Goal: Task Accomplishment & Management: Complete application form

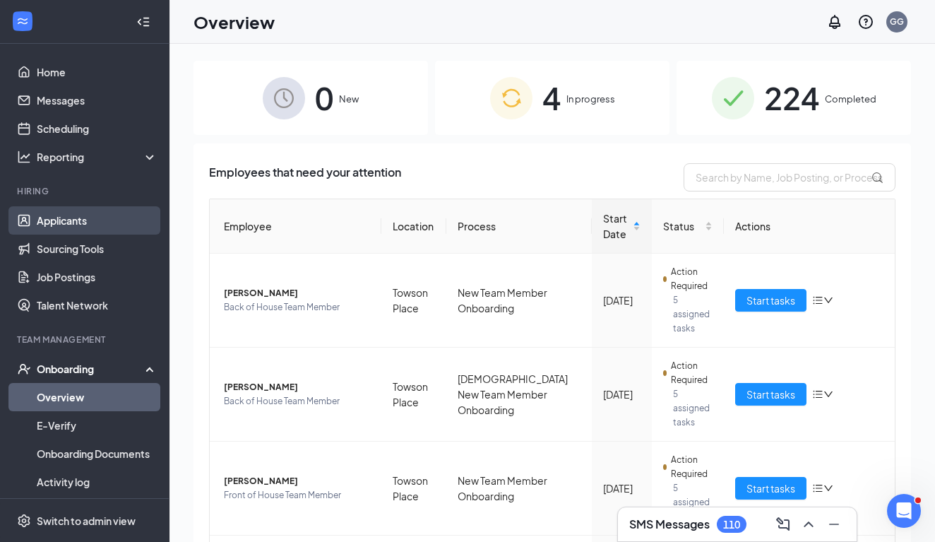
click at [63, 218] on link "Applicants" at bounding box center [97, 220] width 121 height 28
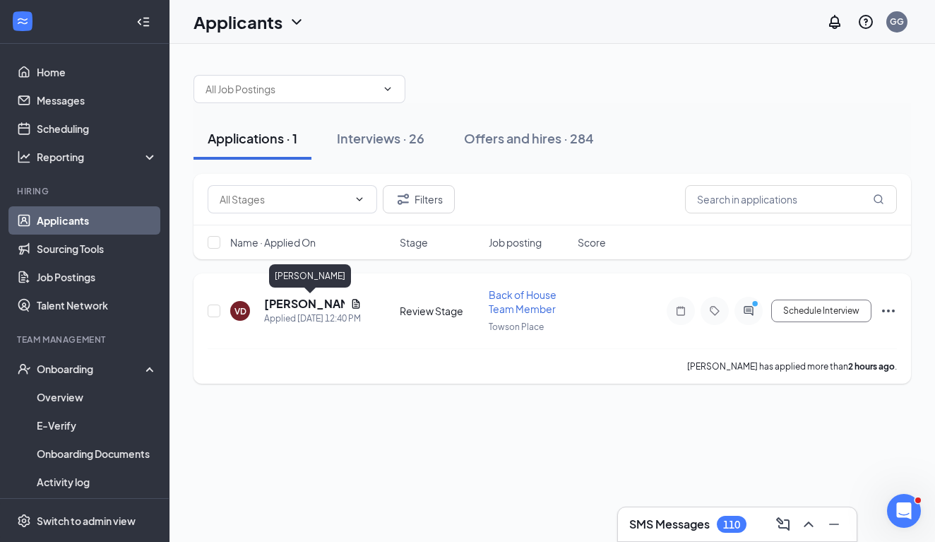
click at [283, 306] on h5 "[PERSON_NAME]" at bounding box center [304, 304] width 81 height 16
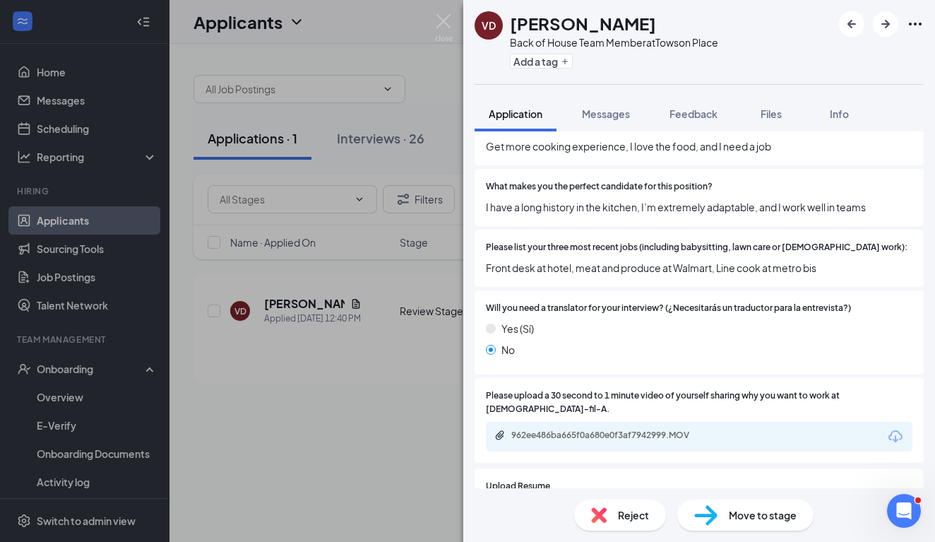
scroll to position [569, 0]
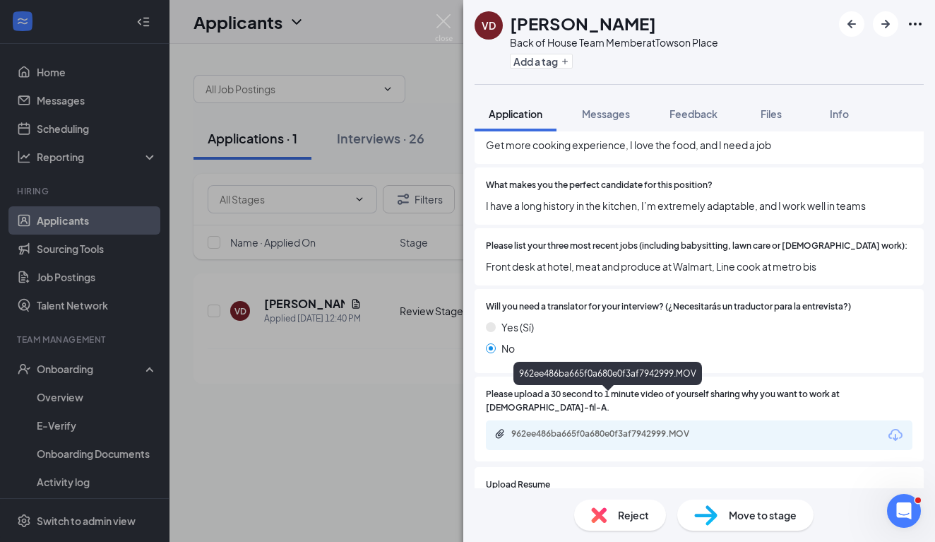
click at [530, 428] on div "962ee486ba665f0a680e0f3af7942999.MOV" at bounding box center [610, 433] width 198 height 11
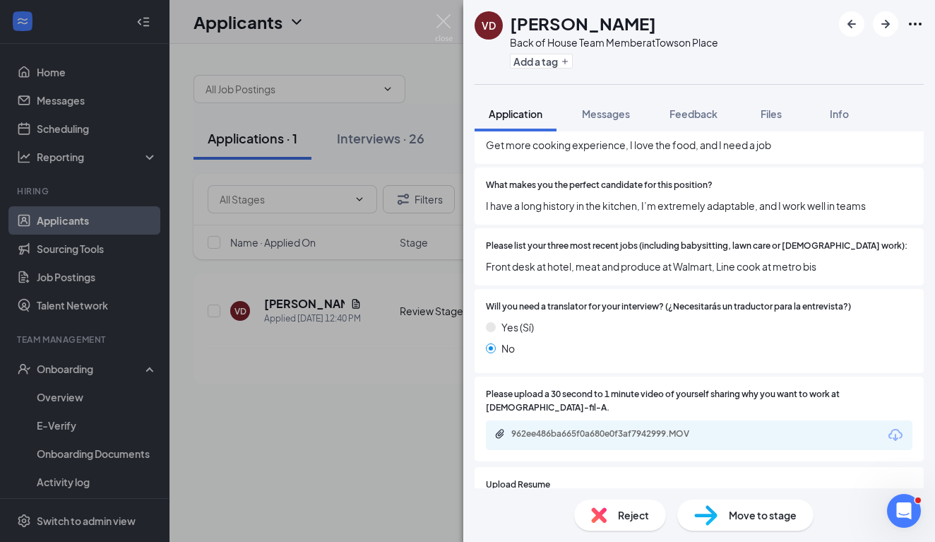
click at [597, 514] on img at bounding box center [599, 515] width 16 height 16
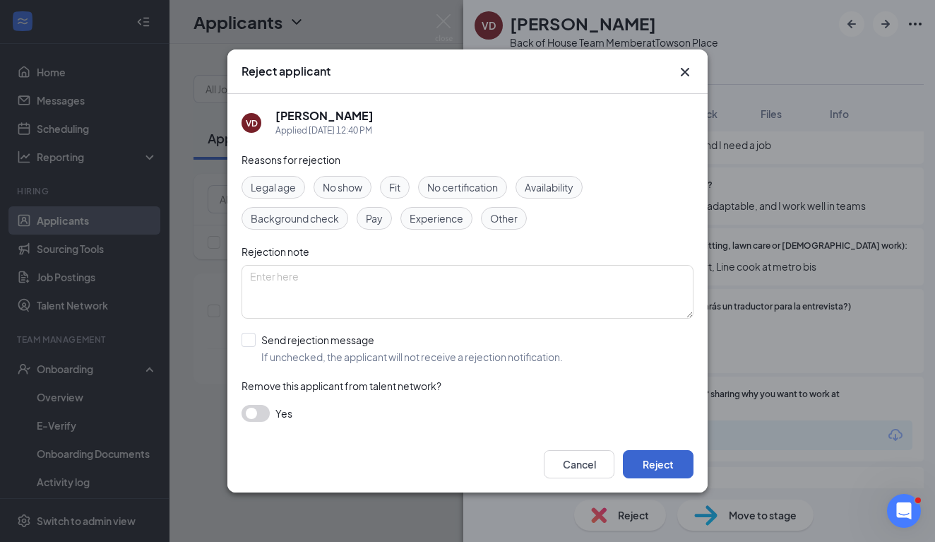
click at [654, 475] on button "Reject" at bounding box center [658, 464] width 71 height 28
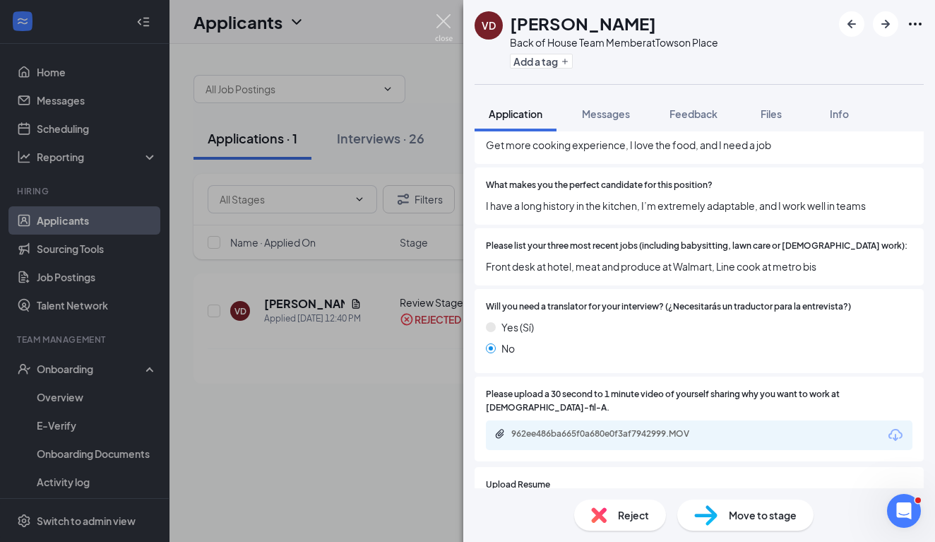
click at [439, 25] on img at bounding box center [444, 28] width 18 height 28
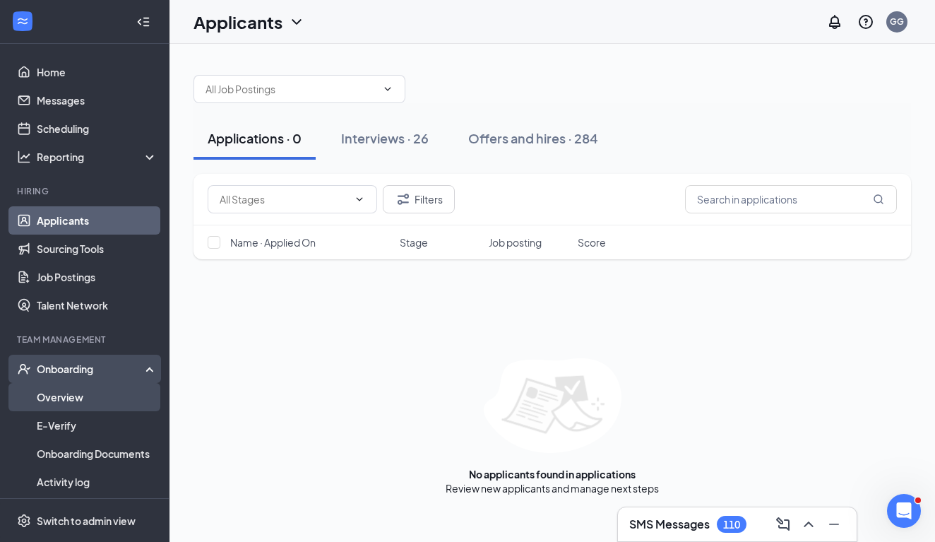
click at [59, 404] on link "Overview" at bounding box center [97, 397] width 121 height 28
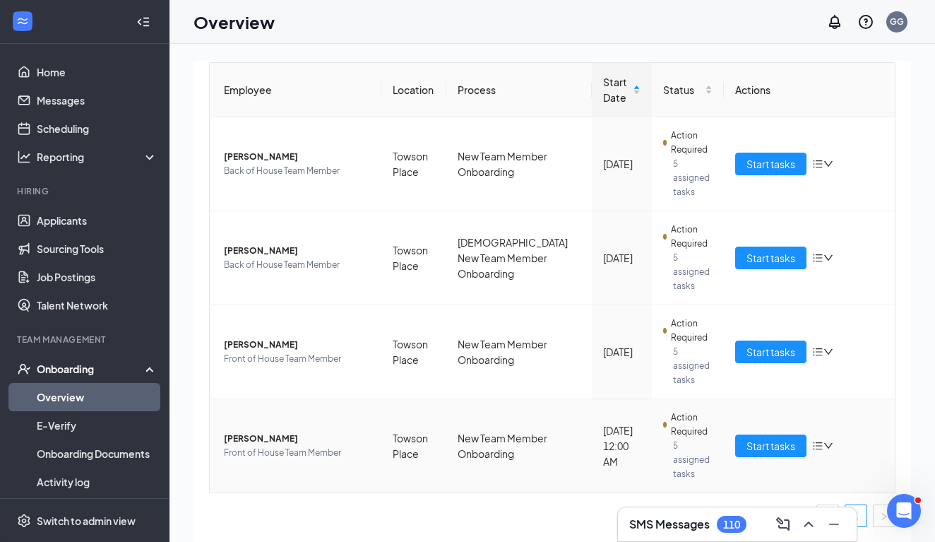
scroll to position [136, 0]
click at [261, 345] on span "[PERSON_NAME]" at bounding box center [297, 345] width 146 height 14
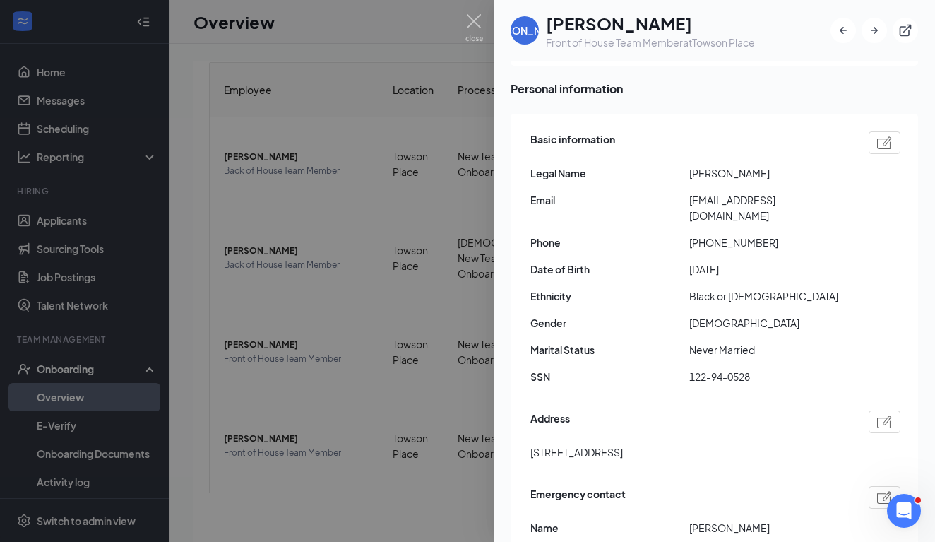
scroll to position [70, 0]
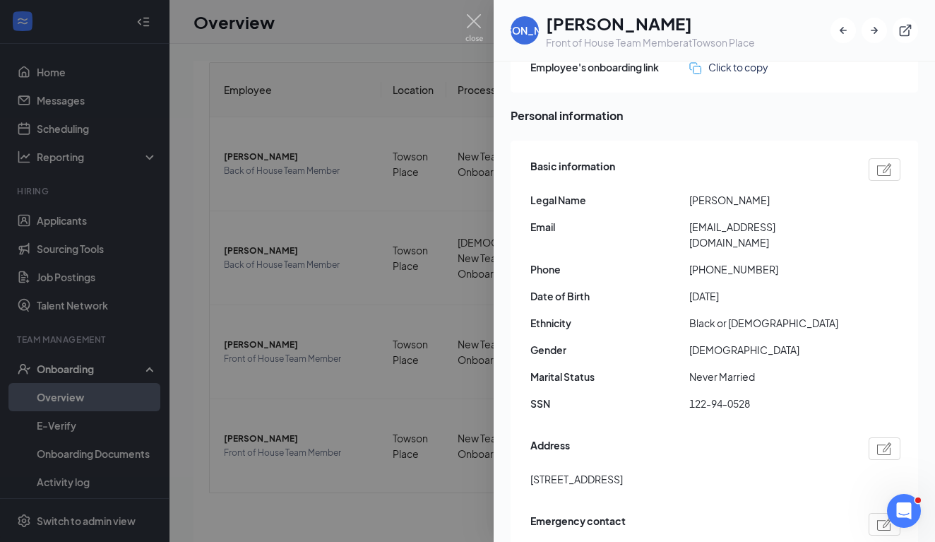
click at [335, 504] on div at bounding box center [467, 271] width 935 height 542
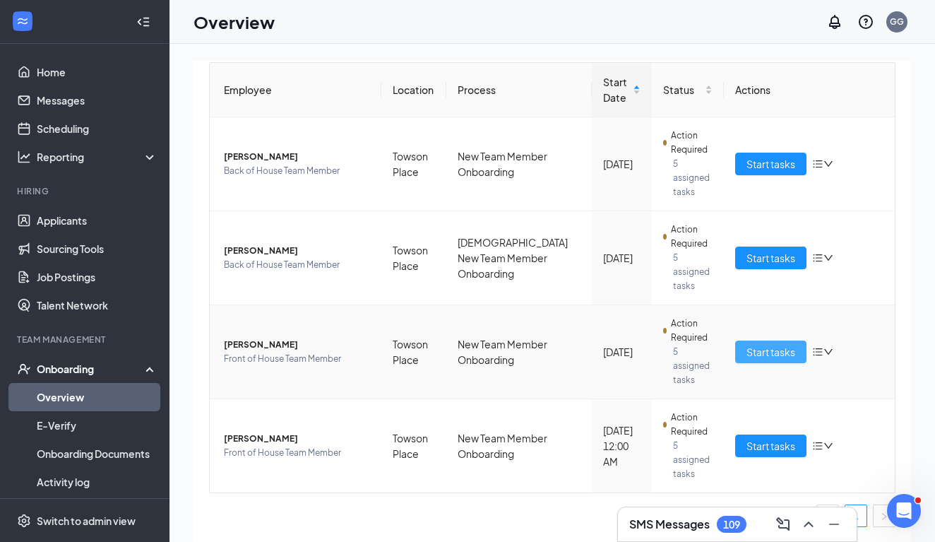
click at [759, 349] on span "Start tasks" at bounding box center [771, 352] width 49 height 16
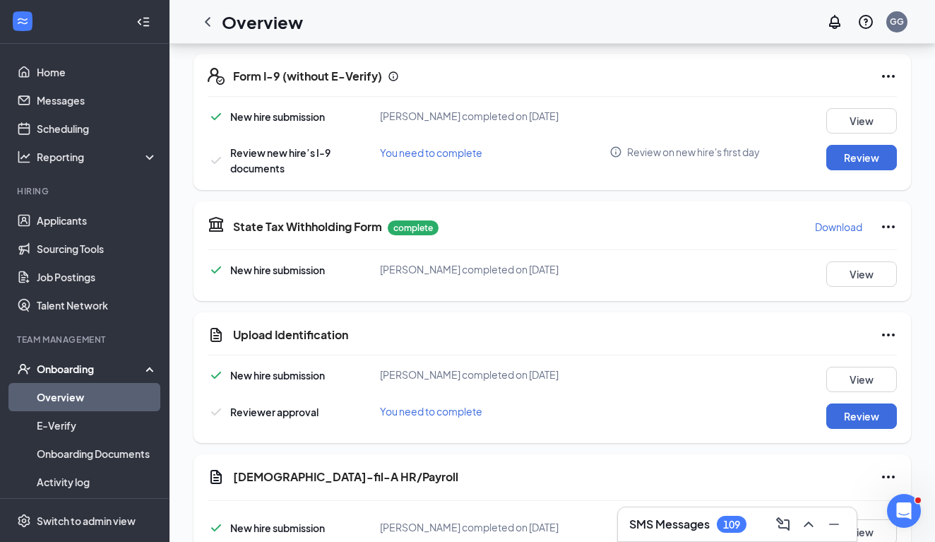
scroll to position [426, 0]
click at [859, 381] on button "View" at bounding box center [861, 379] width 71 height 25
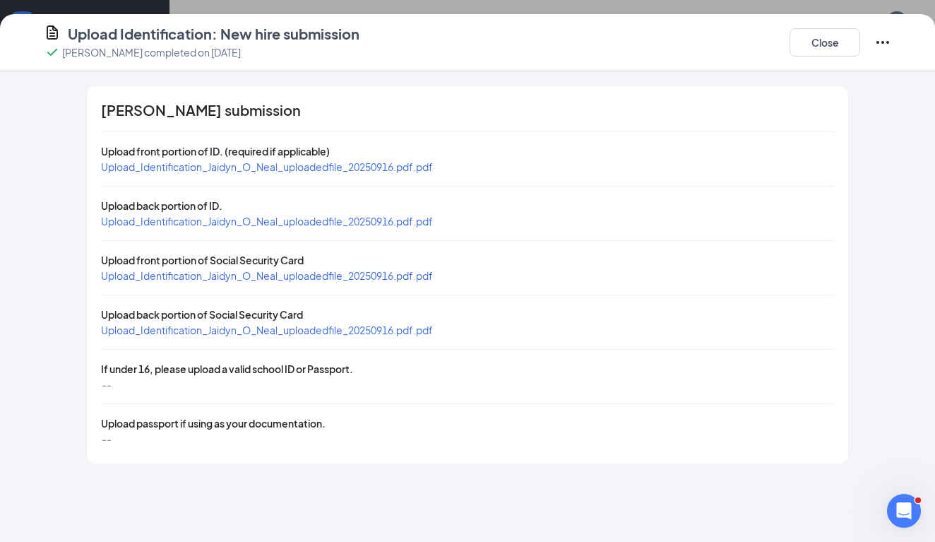
click at [378, 170] on span "Upload_Identification_Jaidyn_O_Neal_uploadedfile_20250916.pdf.pdf" at bounding box center [267, 166] width 332 height 13
click at [213, 275] on span "Upload_Identification_Jaidyn_O_Neal_uploadedfile_20250916.pdf.pdf" at bounding box center [267, 275] width 332 height 13
click at [233, 169] on span "Upload_Identification_Jaidyn_O_Neal_uploadedfile_20250916.pdf.pdf" at bounding box center [267, 166] width 332 height 13
click at [817, 44] on button "Close" at bounding box center [825, 42] width 71 height 28
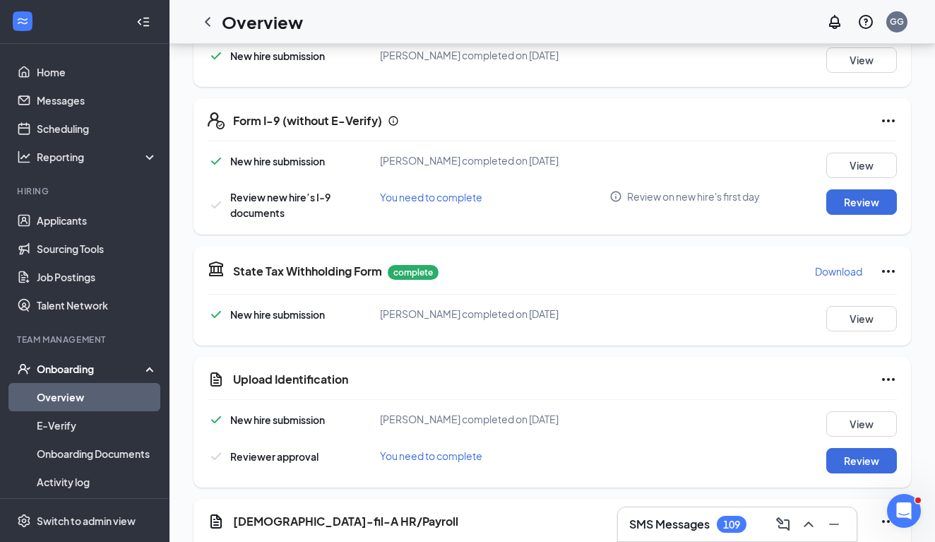
scroll to position [382, 0]
click at [861, 192] on button "Review" at bounding box center [861, 201] width 71 height 25
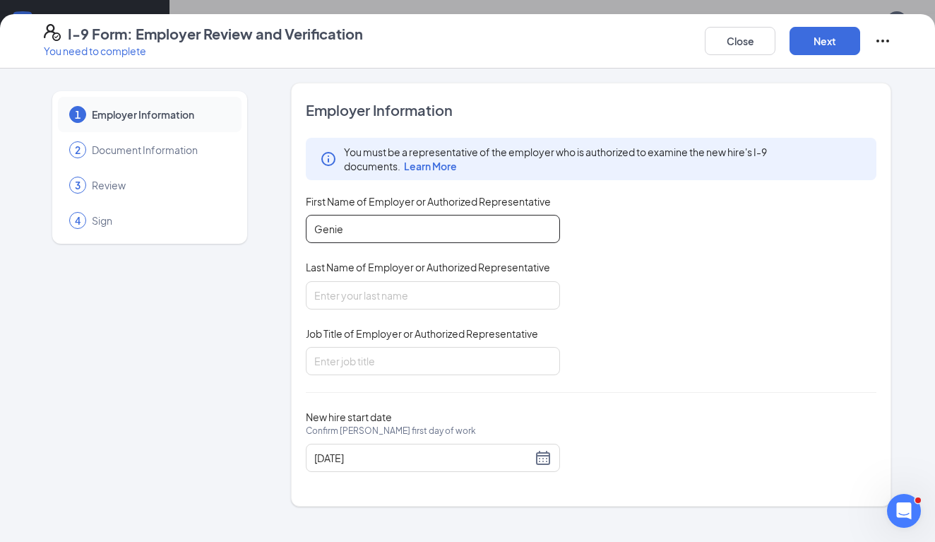
type input "Genie"
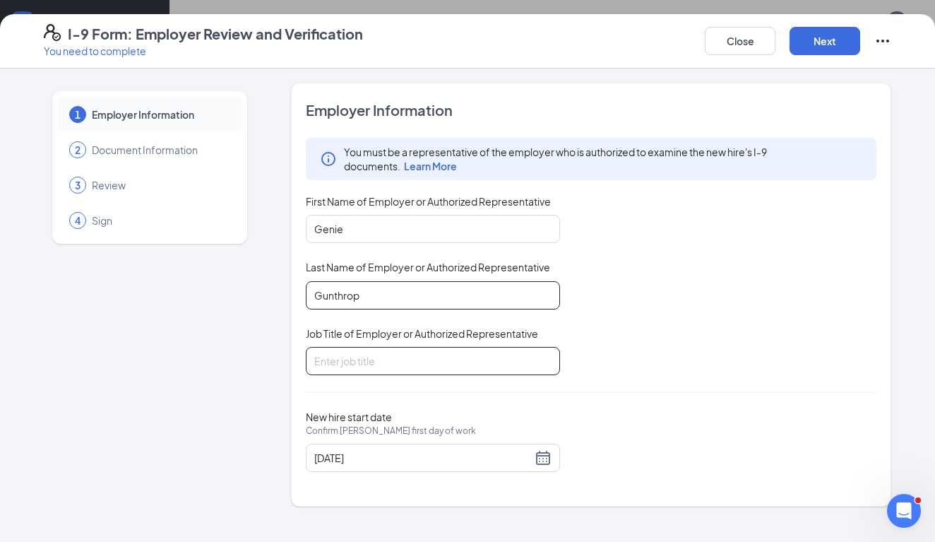
type input "Gunthrop"
type input "Manager"
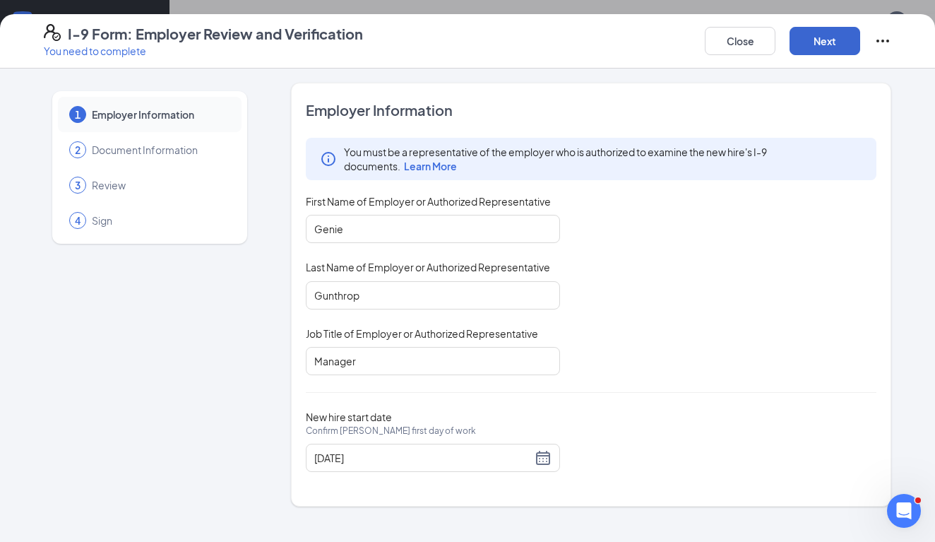
click at [826, 44] on button "Next" at bounding box center [825, 41] width 71 height 28
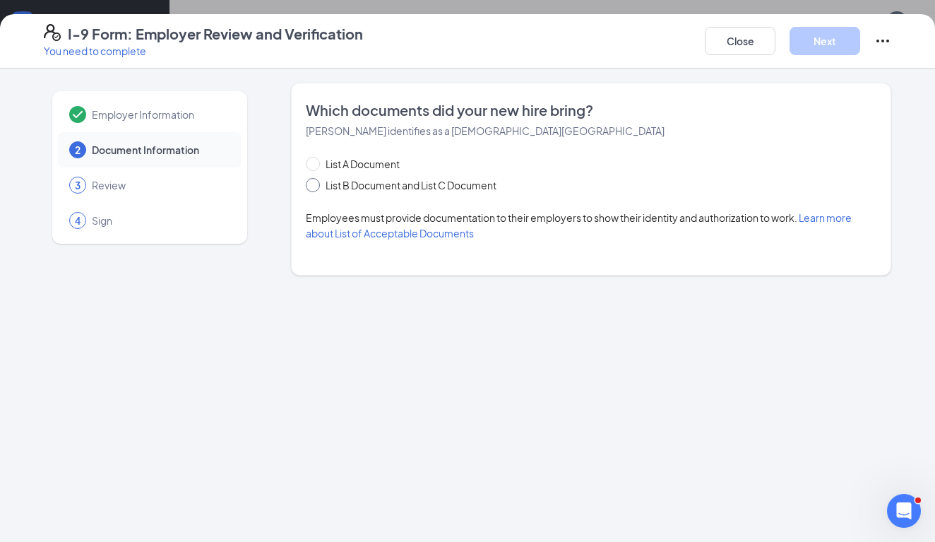
click at [319, 181] on span at bounding box center [313, 185] width 14 height 14
click at [316, 181] on input "List B Document and List C Document" at bounding box center [311, 183] width 10 height 10
radio input "true"
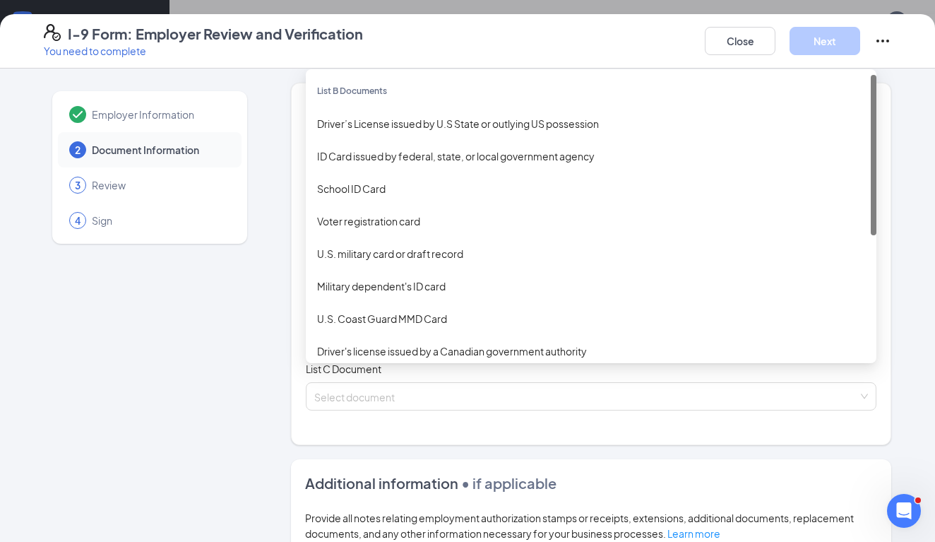
click at [357, 312] on div "Select document List B Documents Driver’s License issued by U.S State or outlyi…" at bounding box center [591, 311] width 571 height 28
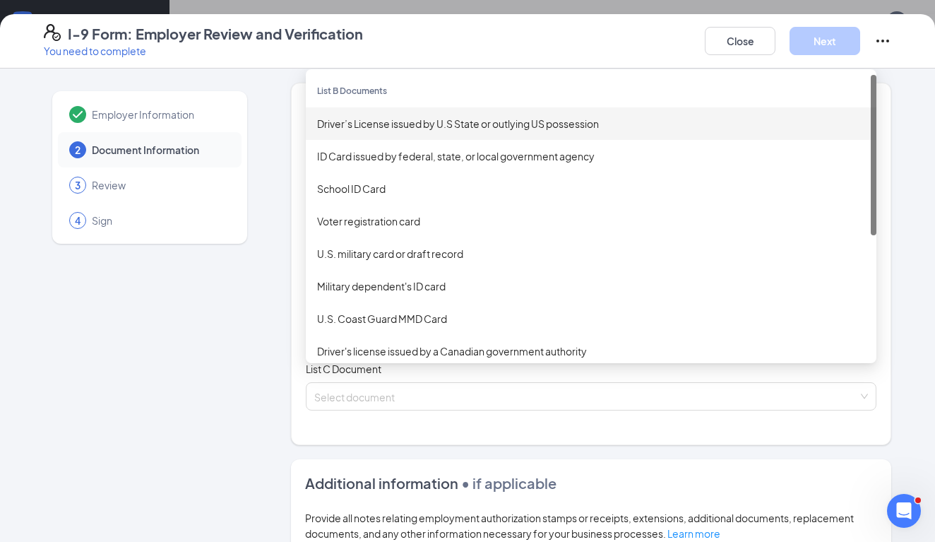
click at [374, 127] on div "Driver’s License issued by U.S State or outlying US possession" at bounding box center [591, 124] width 548 height 16
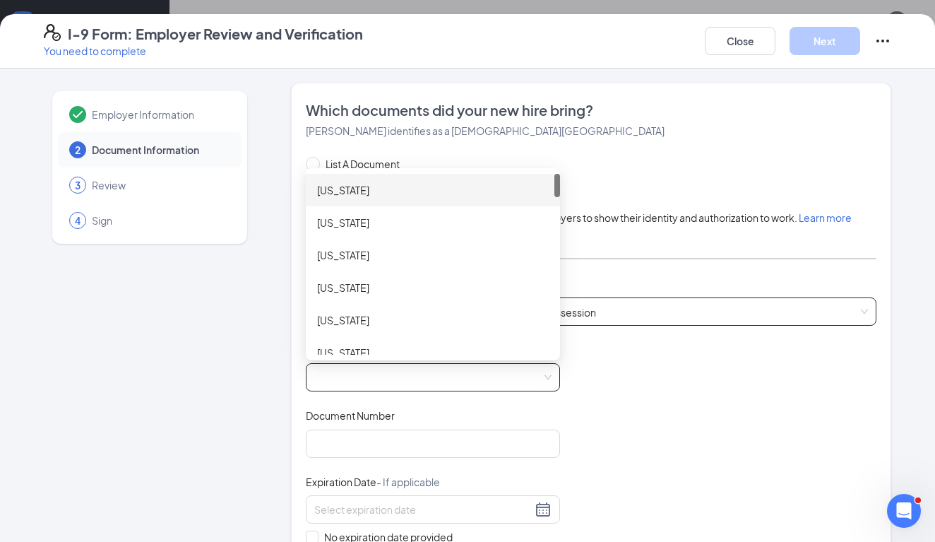
click at [328, 384] on span at bounding box center [432, 377] width 237 height 27
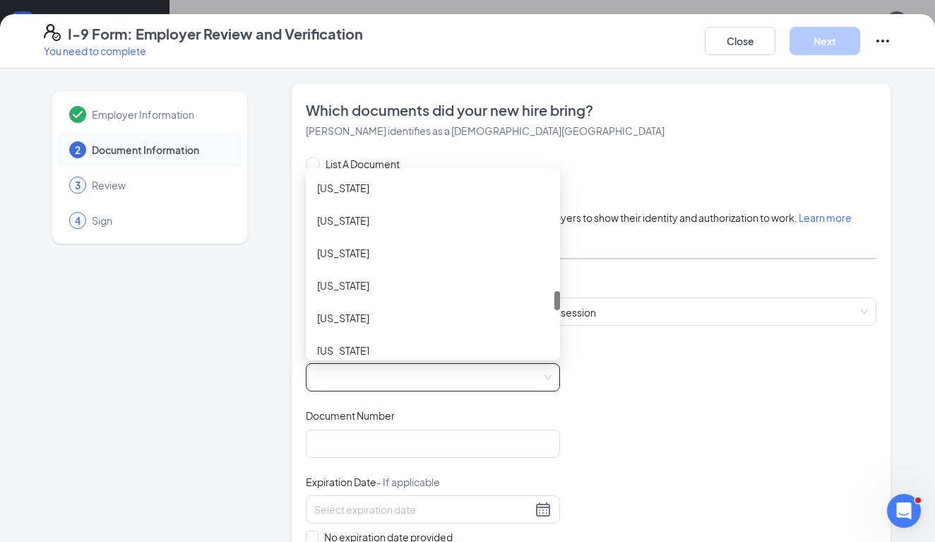
scroll to position [1068, 0]
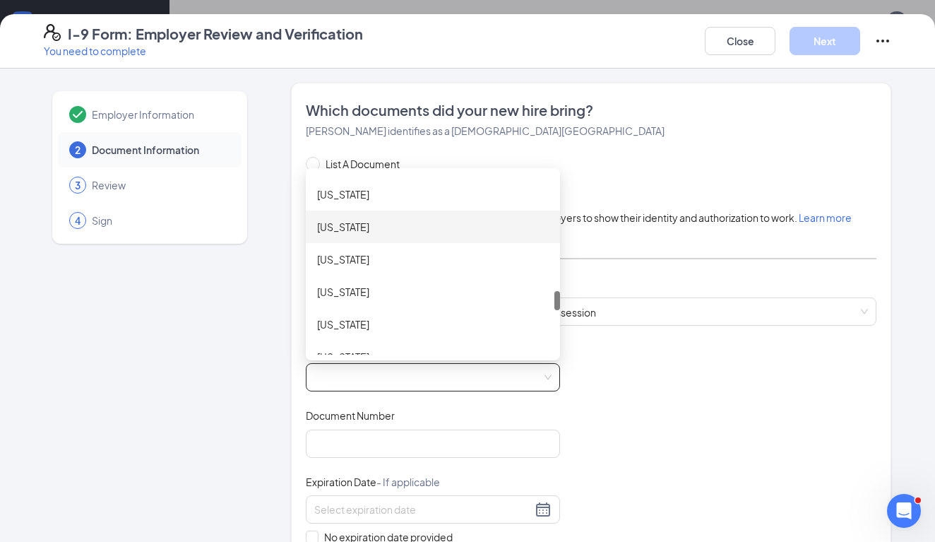
click at [342, 230] on div "[US_STATE]" at bounding box center [433, 227] width 232 height 16
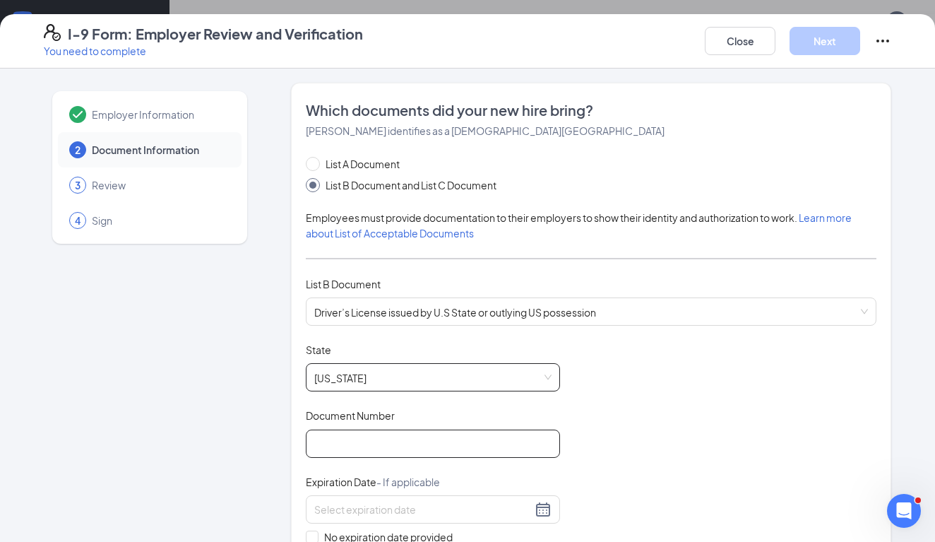
click at [328, 451] on input "Document Number" at bounding box center [433, 443] width 254 height 28
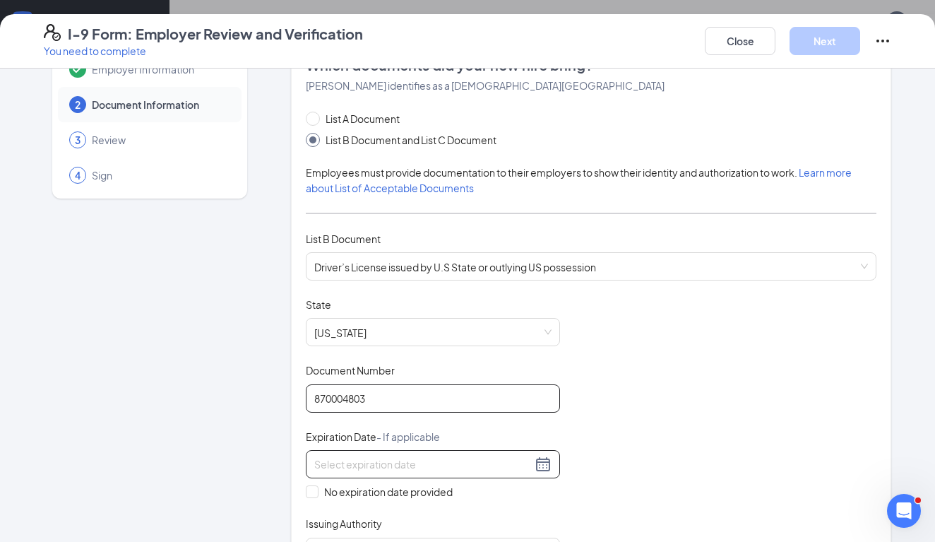
scroll to position [68, 0]
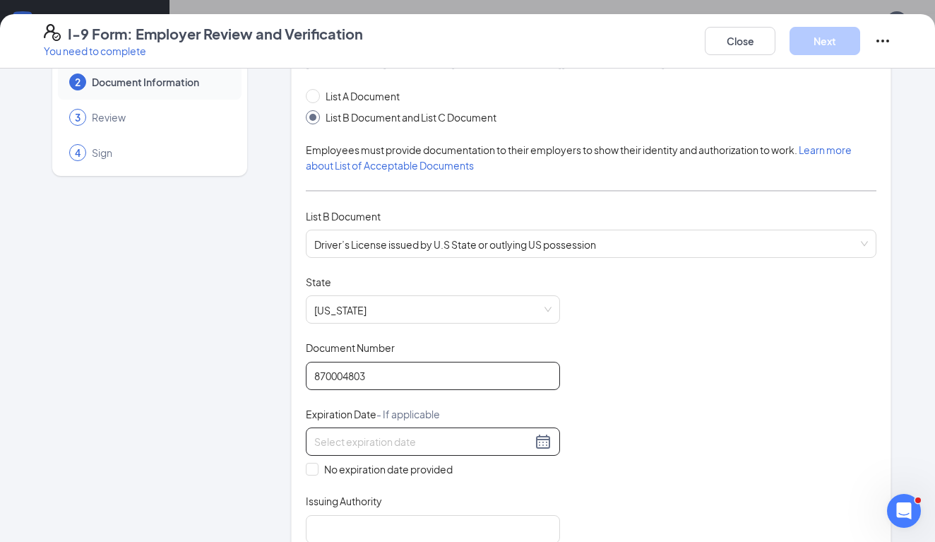
type input "870004803"
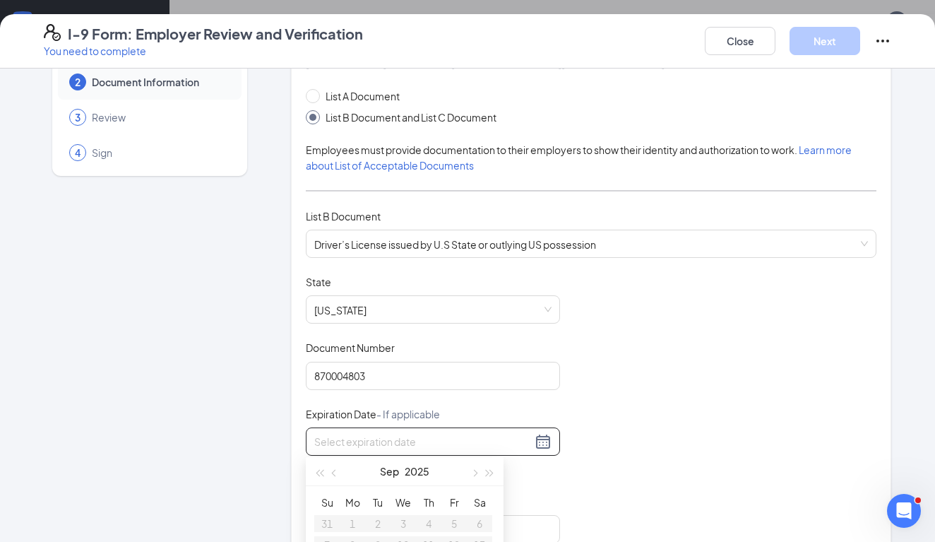
click at [369, 441] on input at bounding box center [423, 442] width 218 height 16
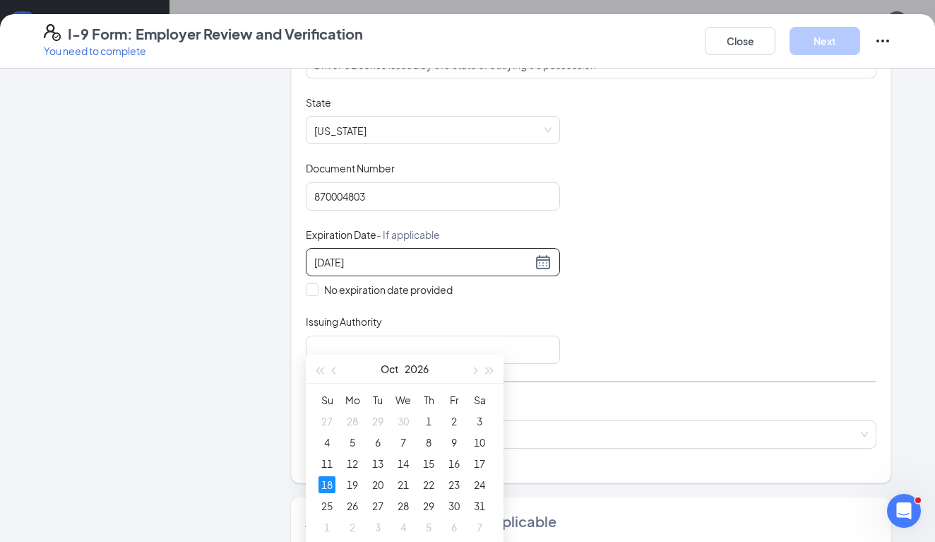
scroll to position [487, 0]
type input "[DATE]"
click at [328, 482] on div "18" at bounding box center [327, 482] width 17 height 17
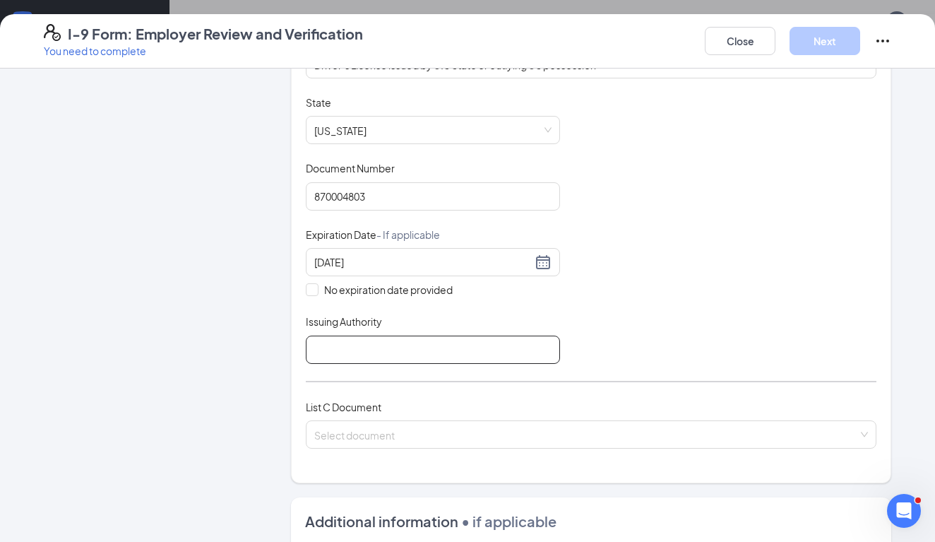
click at [365, 342] on input "Issuing Authority" at bounding box center [433, 349] width 254 height 28
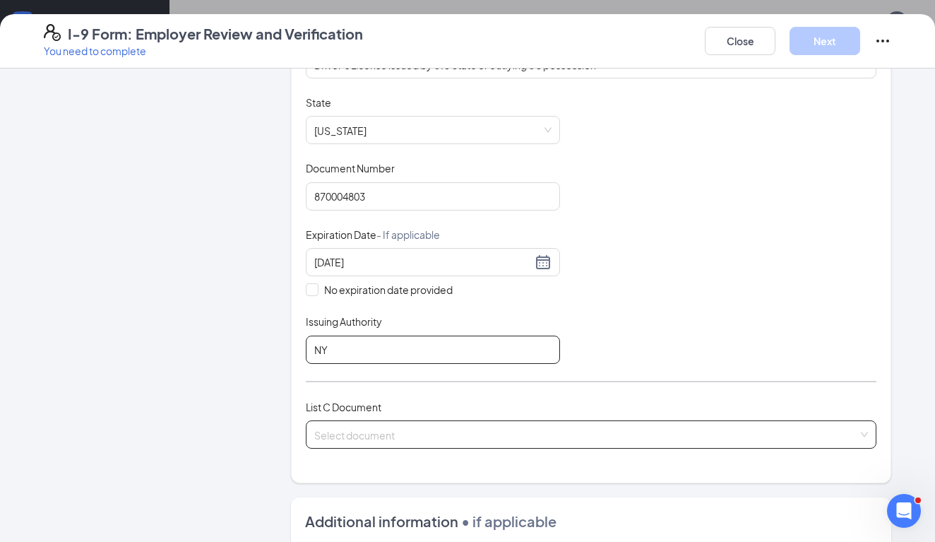
type input "NY"
click at [355, 424] on input "search" at bounding box center [586, 431] width 544 height 21
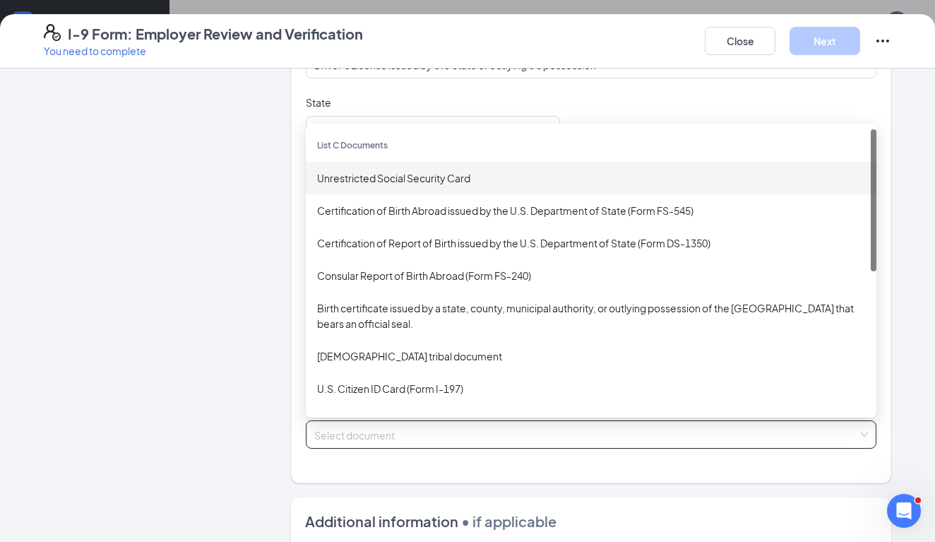
click at [362, 181] on div "Unrestricted Social Security Card" at bounding box center [591, 178] width 548 height 16
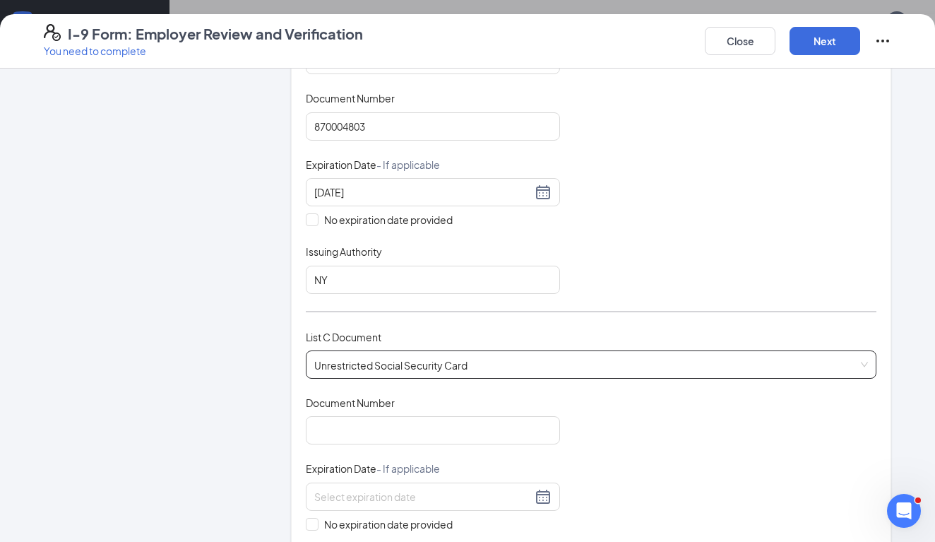
scroll to position [323, 0]
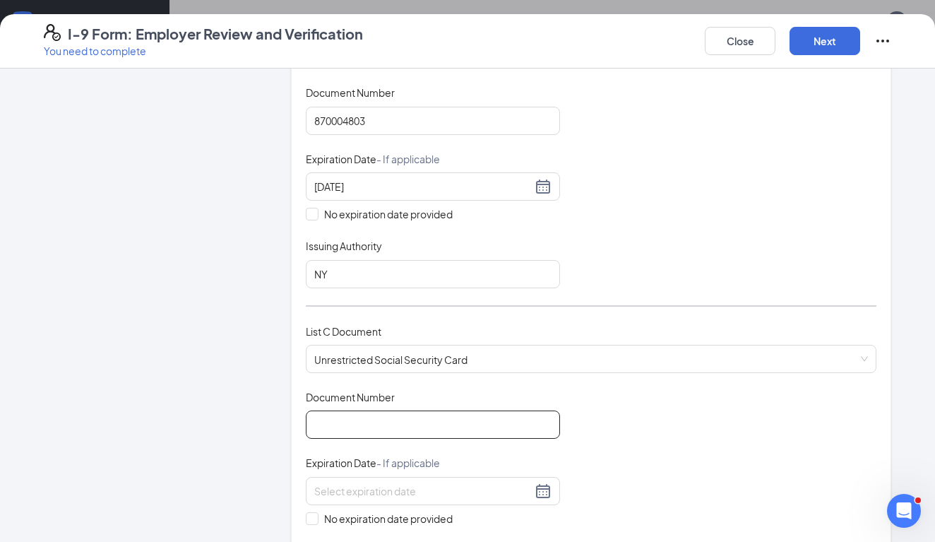
click at [355, 429] on input "Document Number" at bounding box center [433, 424] width 254 height 28
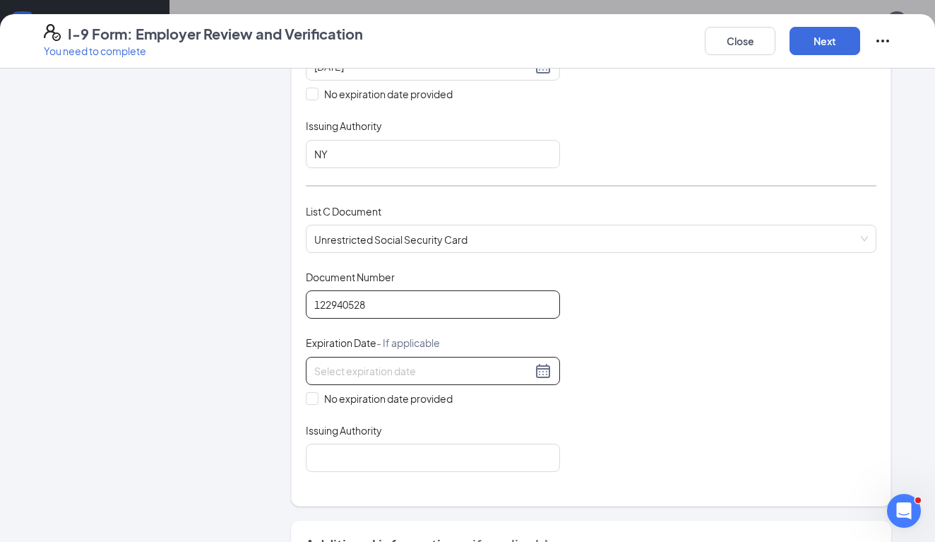
scroll to position [446, 0]
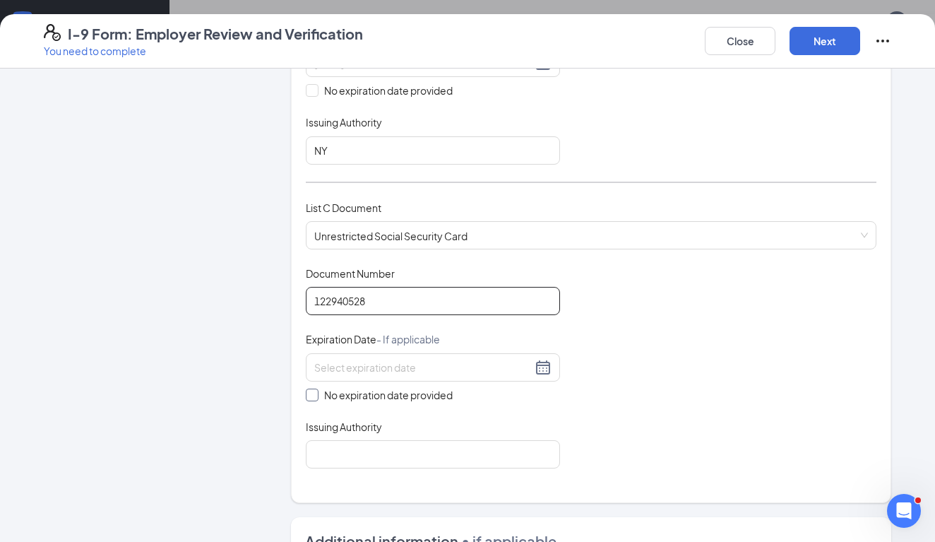
type input "122940528"
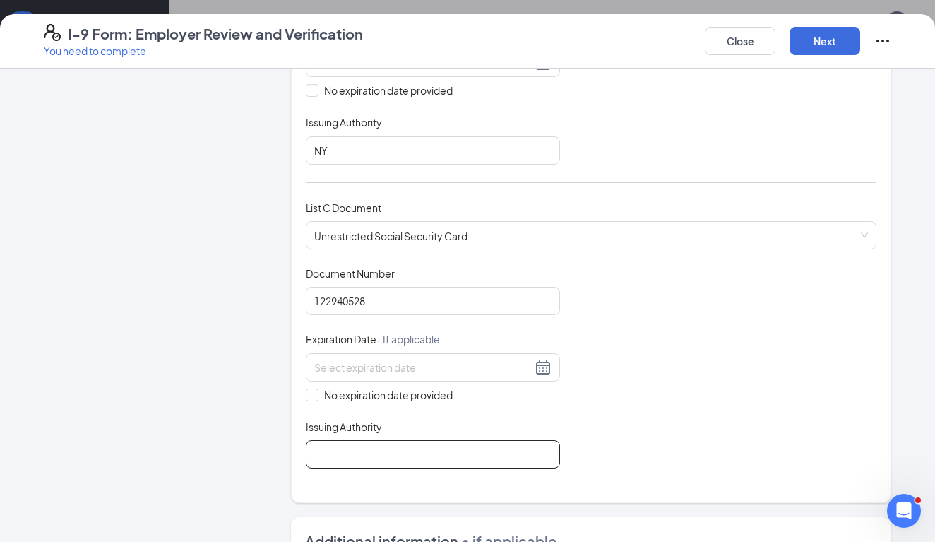
drag, startPoint x: 313, startPoint y: 389, endPoint x: 313, endPoint y: 441, distance: 51.6
click at [313, 389] on input "No expiration date provided" at bounding box center [311, 393] width 10 height 10
checkbox input "true"
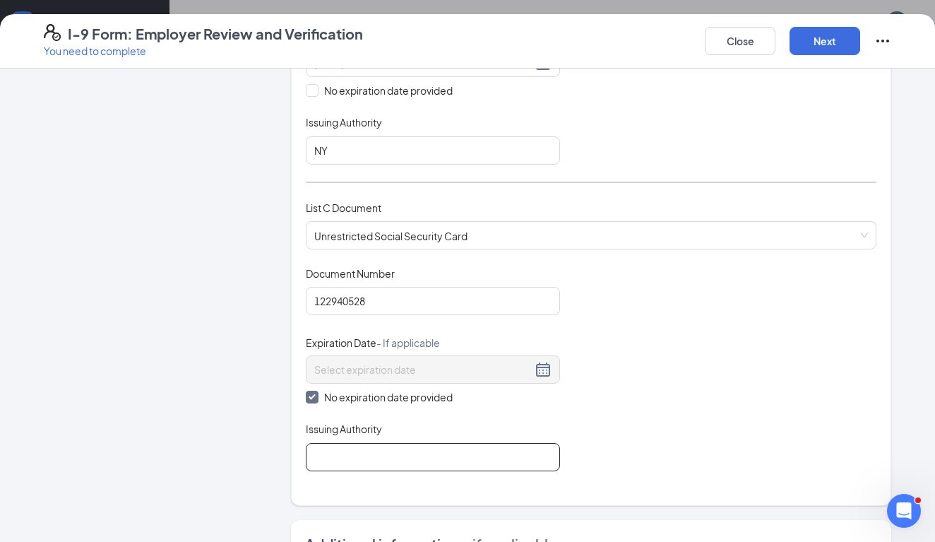
click at [324, 451] on input "Issuing Authority" at bounding box center [433, 457] width 254 height 28
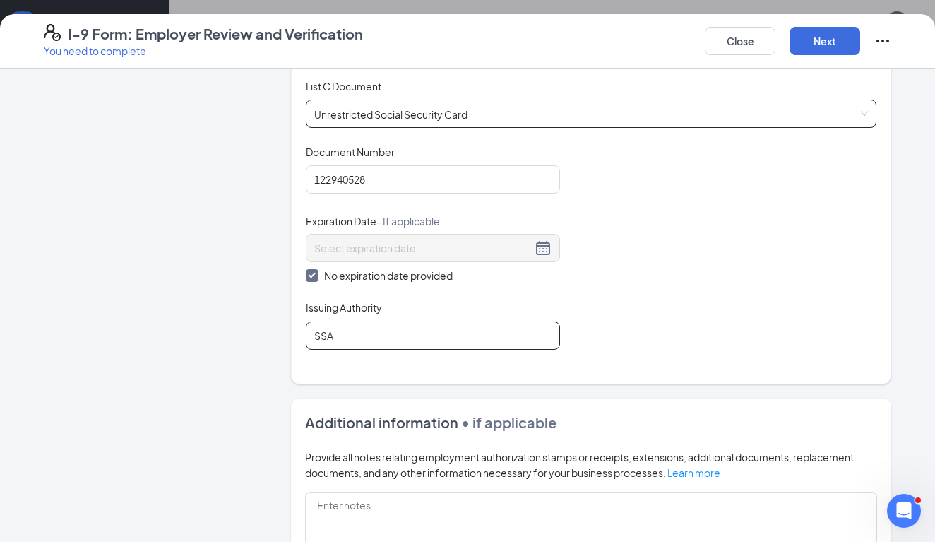
scroll to position [341, 0]
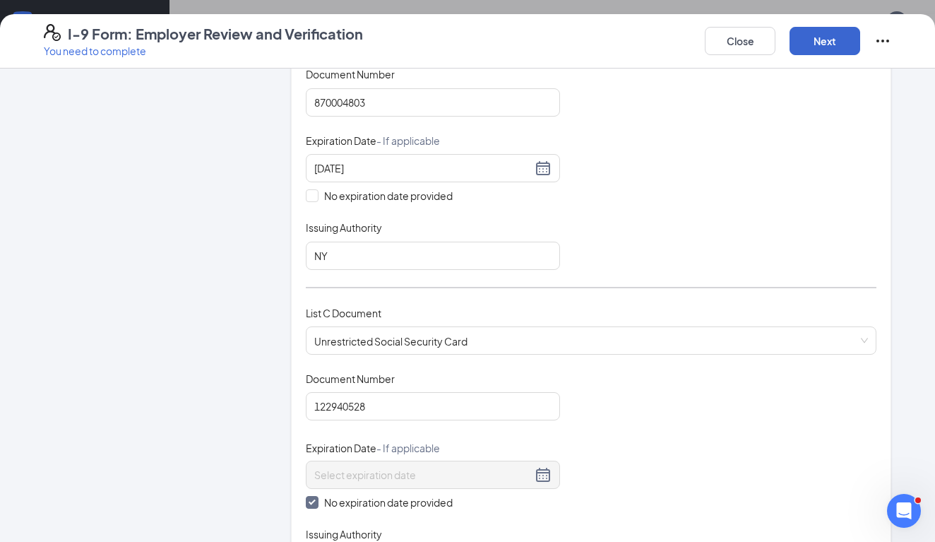
type input "SSA"
click at [826, 38] on button "Next" at bounding box center [825, 41] width 71 height 28
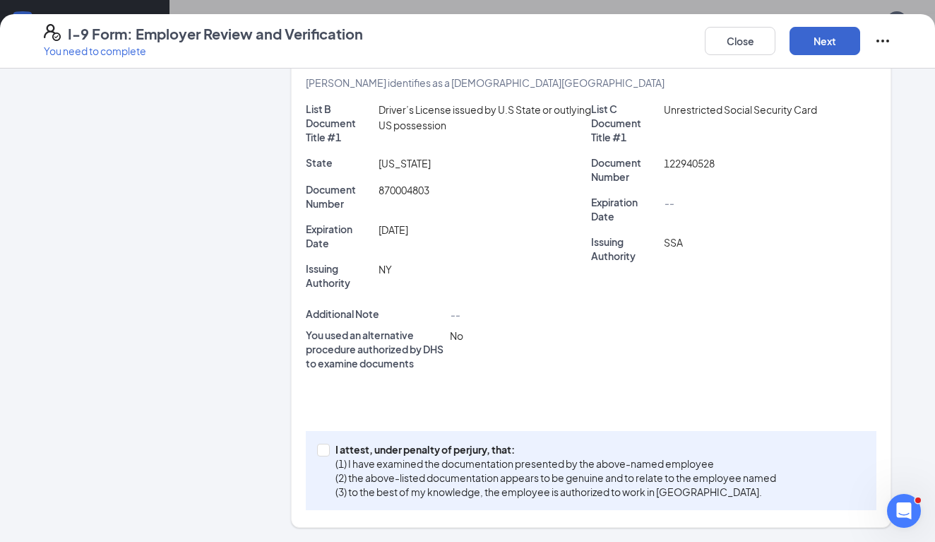
scroll to position [284, 0]
click at [328, 454] on span at bounding box center [323, 450] width 13 height 13
click at [327, 454] on input "I attest, under penalty of [PERSON_NAME], that: (1) I have examined the documen…" at bounding box center [322, 449] width 10 height 10
checkbox input "true"
click at [835, 49] on button "Next" at bounding box center [825, 41] width 71 height 28
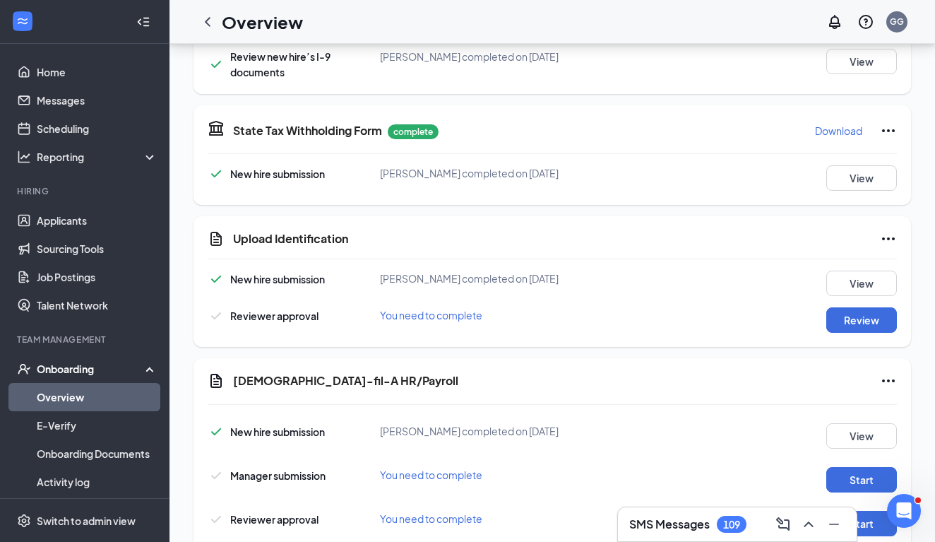
scroll to position [523, 0]
click at [857, 323] on button "Review" at bounding box center [861, 319] width 71 height 25
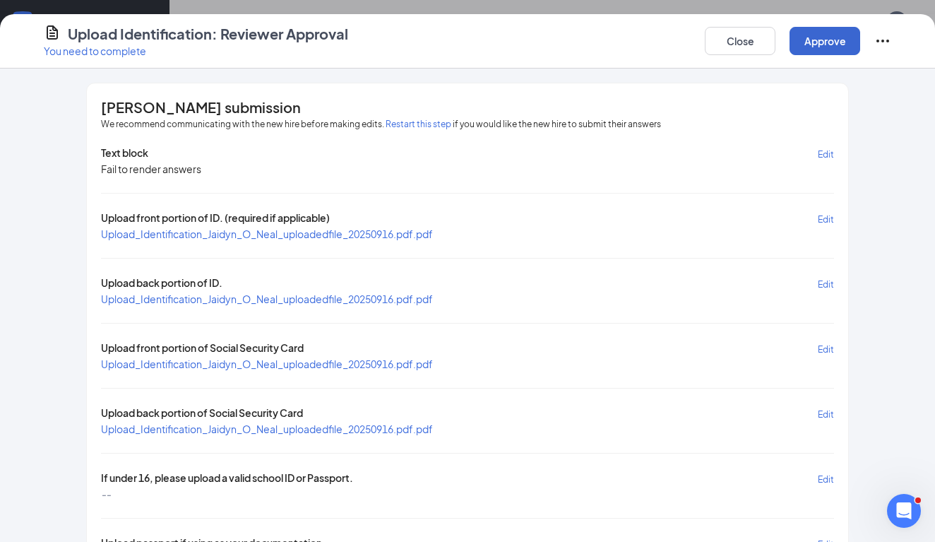
click at [843, 40] on button "Approve" at bounding box center [825, 41] width 71 height 28
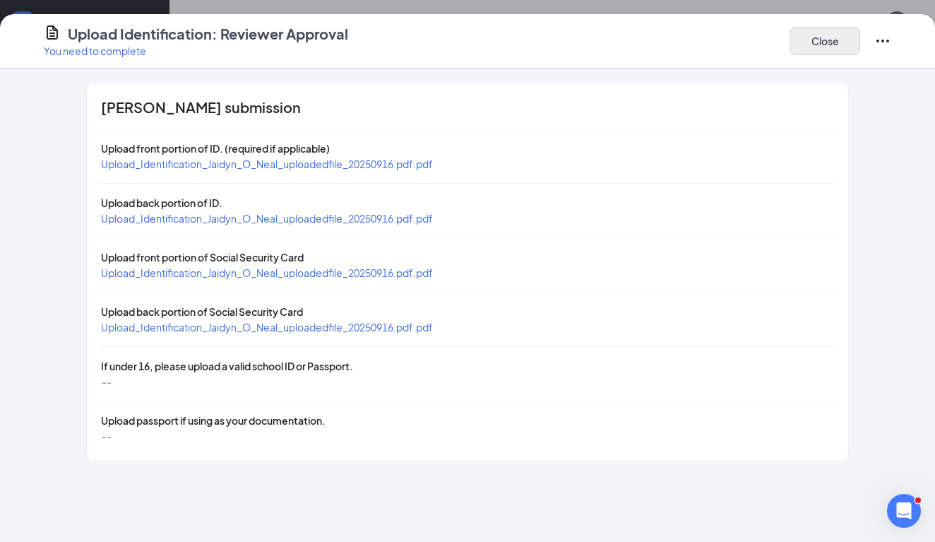
click at [817, 47] on button "Close" at bounding box center [825, 41] width 71 height 28
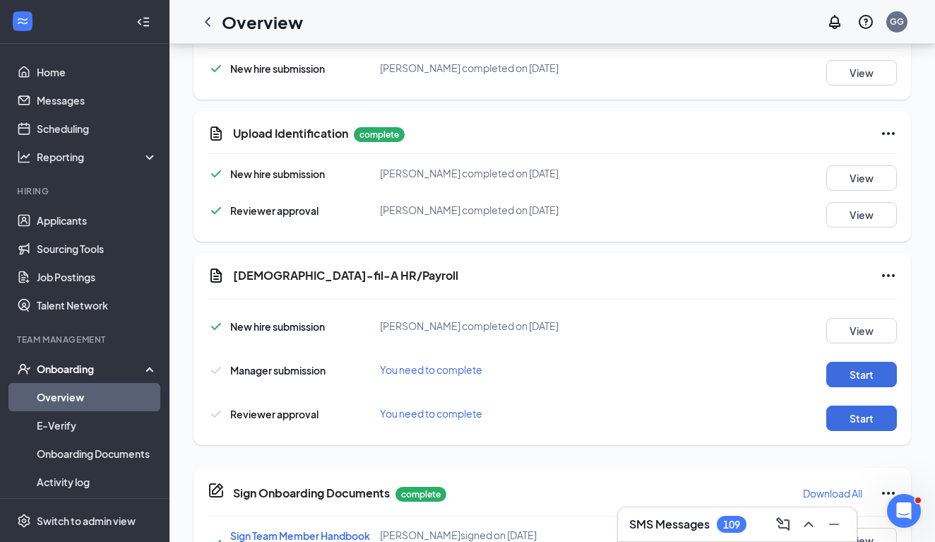
scroll to position [637, 0]
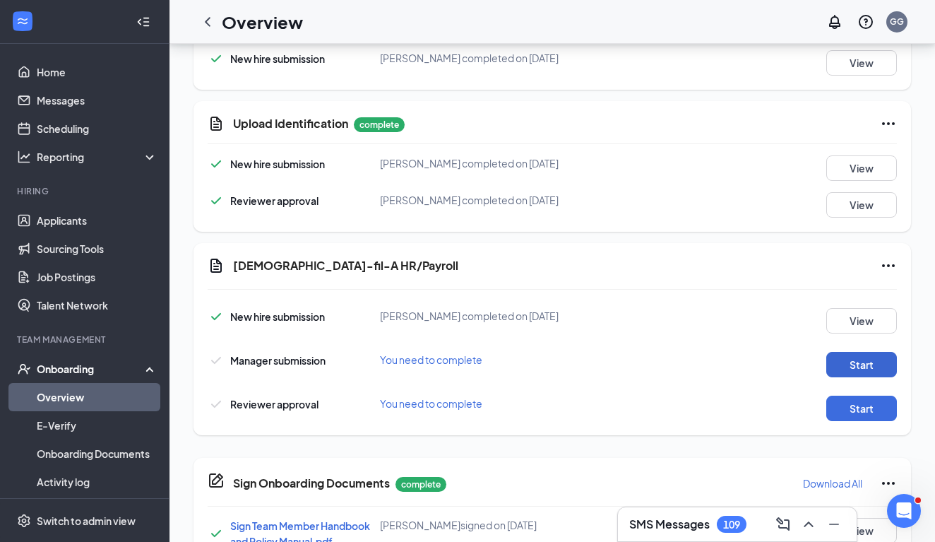
click at [865, 369] on button "Start" at bounding box center [861, 364] width 71 height 25
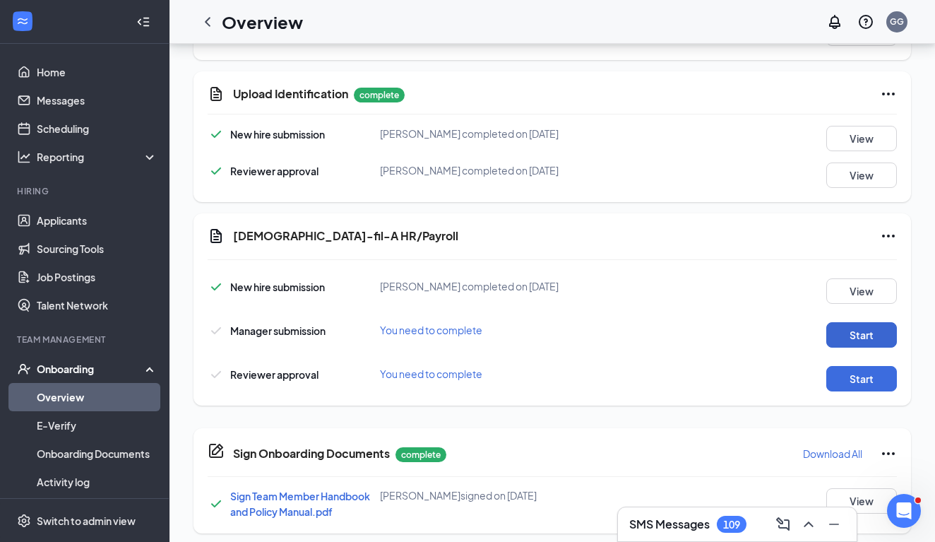
click at [848, 333] on button "Start" at bounding box center [861, 334] width 71 height 25
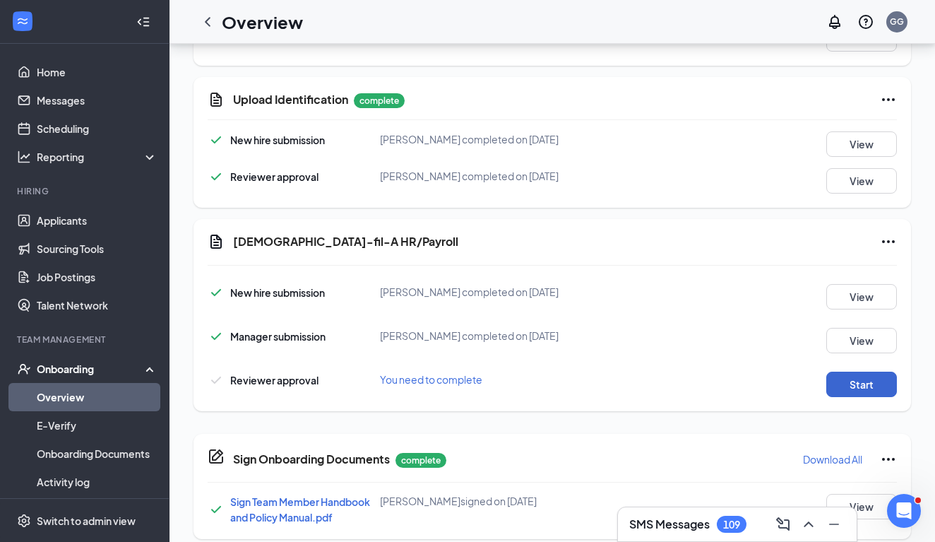
click at [855, 389] on button "Start" at bounding box center [861, 384] width 71 height 25
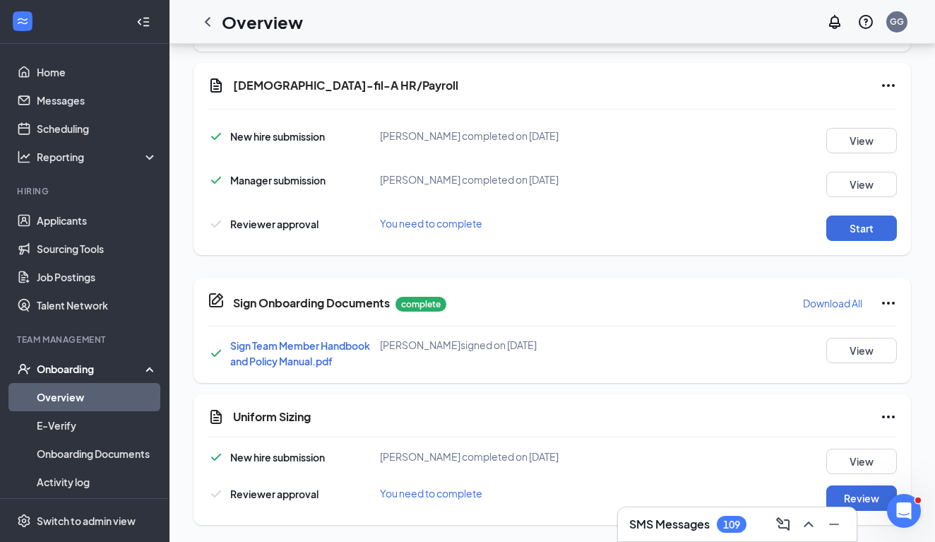
scroll to position [823, 0]
click at [857, 496] on button "Review" at bounding box center [861, 497] width 71 height 25
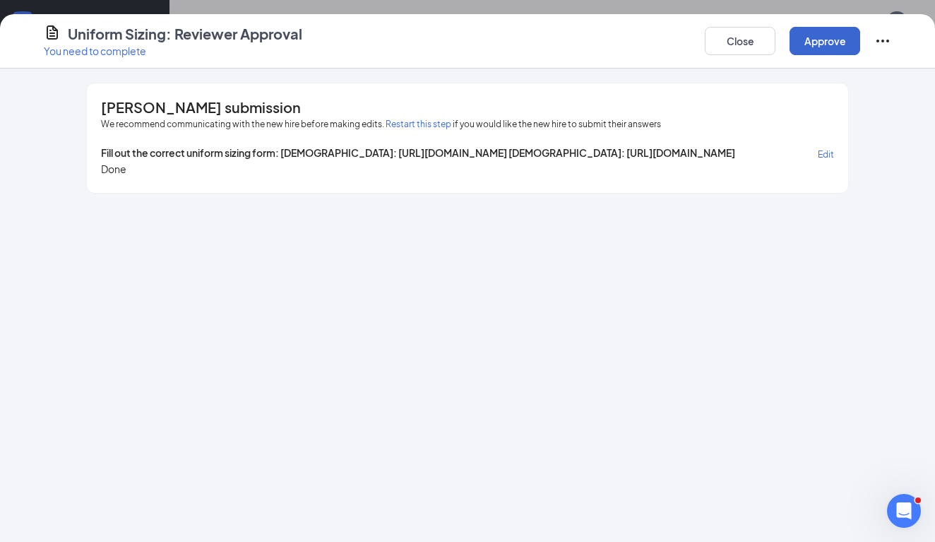
click at [824, 42] on button "Approve" at bounding box center [825, 41] width 71 height 28
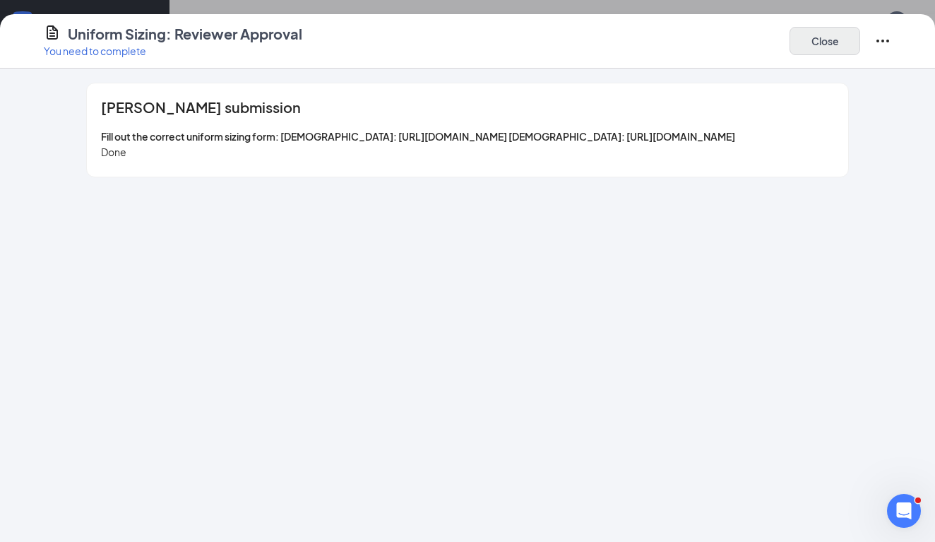
click at [829, 34] on button "Close" at bounding box center [825, 41] width 71 height 28
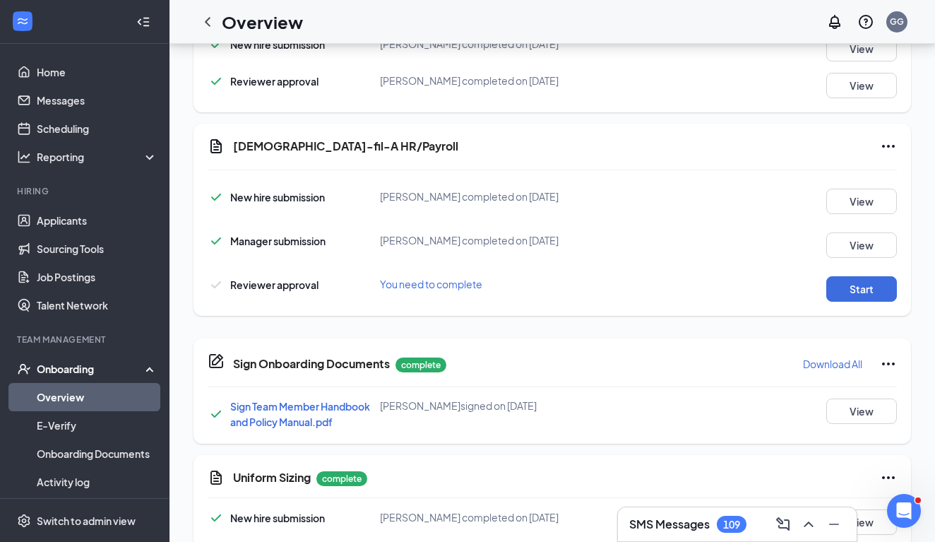
scroll to position [755, 0]
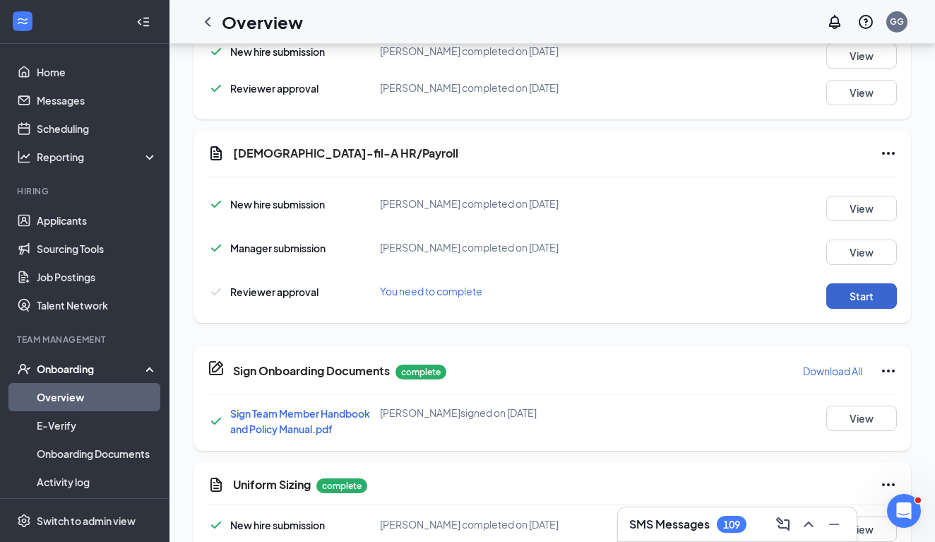
click at [864, 293] on button "Start" at bounding box center [861, 295] width 71 height 25
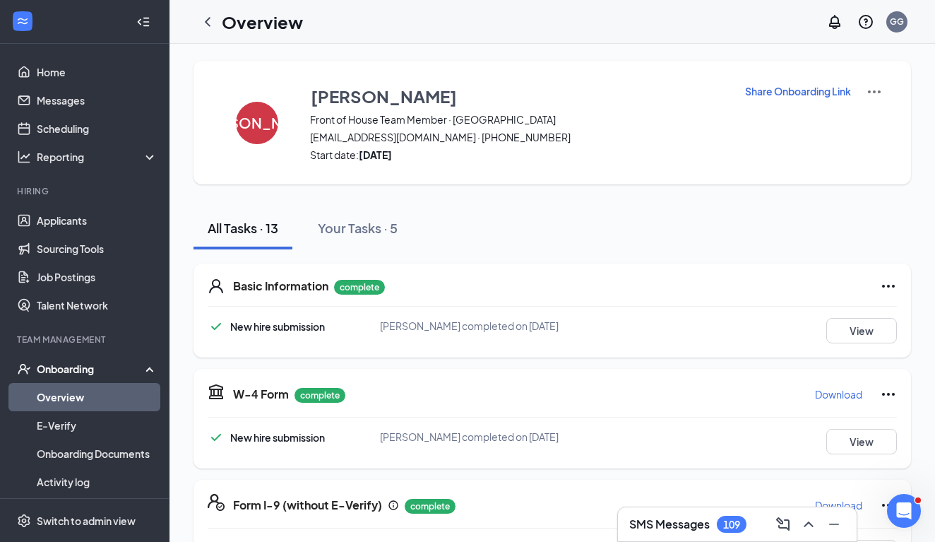
scroll to position [0, 0]
click at [206, 22] on icon "ChevronLeft" at bounding box center [208, 21] width 6 height 9
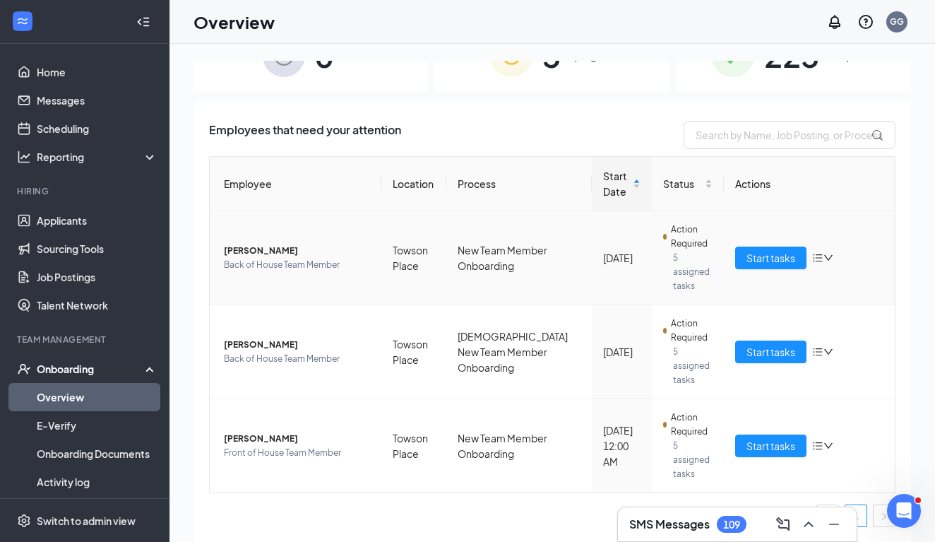
scroll to position [42, 0]
click at [44, 220] on link "Applicants" at bounding box center [97, 220] width 121 height 28
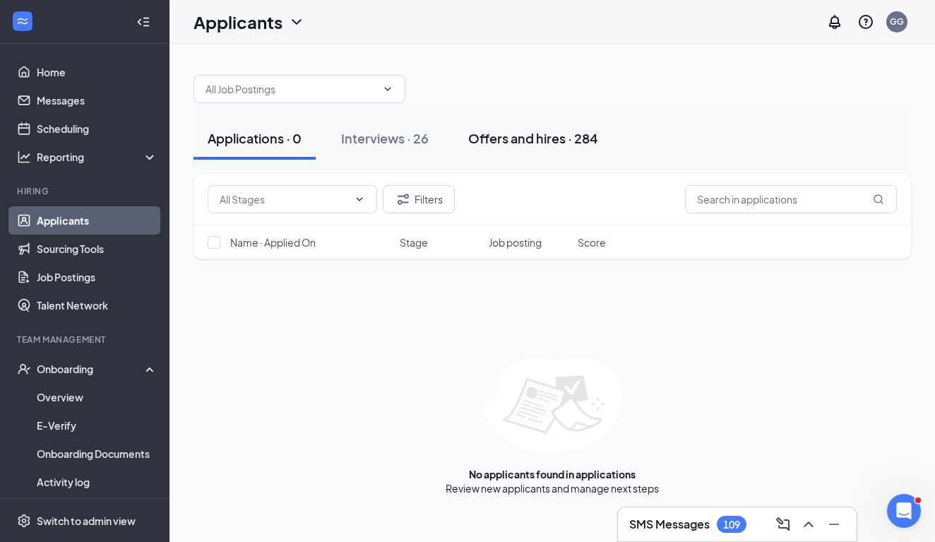
click at [518, 132] on div "Offers and hires · 284" at bounding box center [533, 138] width 130 height 18
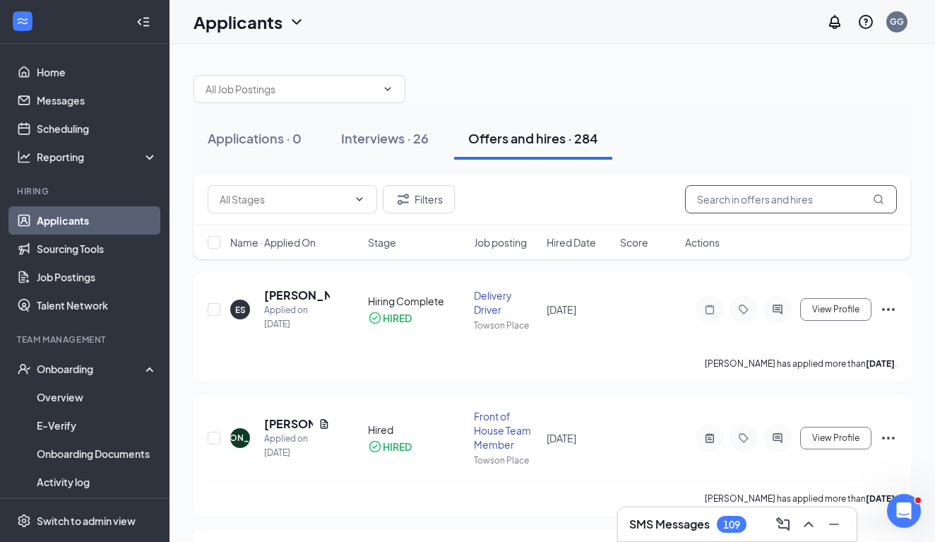
click at [714, 198] on input "text" at bounding box center [791, 199] width 212 height 28
click at [778, 435] on icon "ActiveChat" at bounding box center [777, 437] width 17 height 11
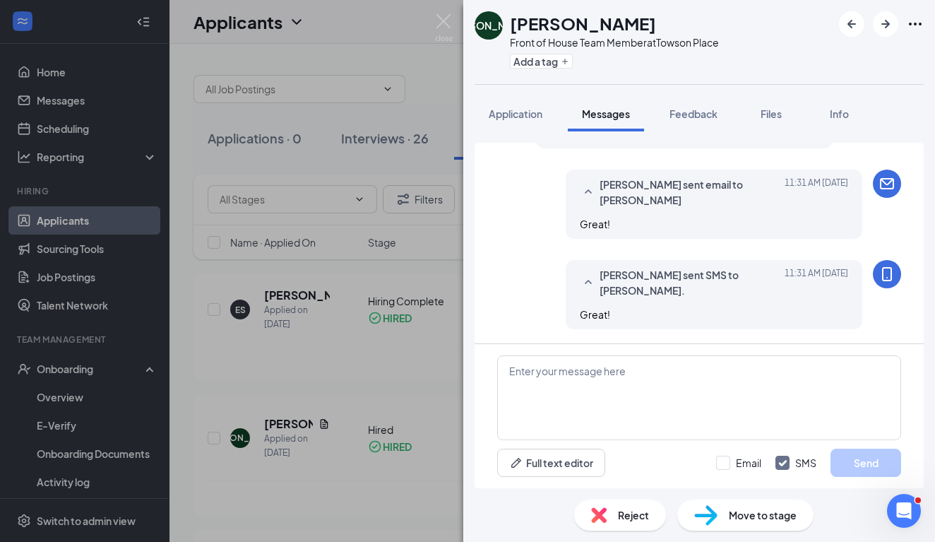
scroll to position [814, 0]
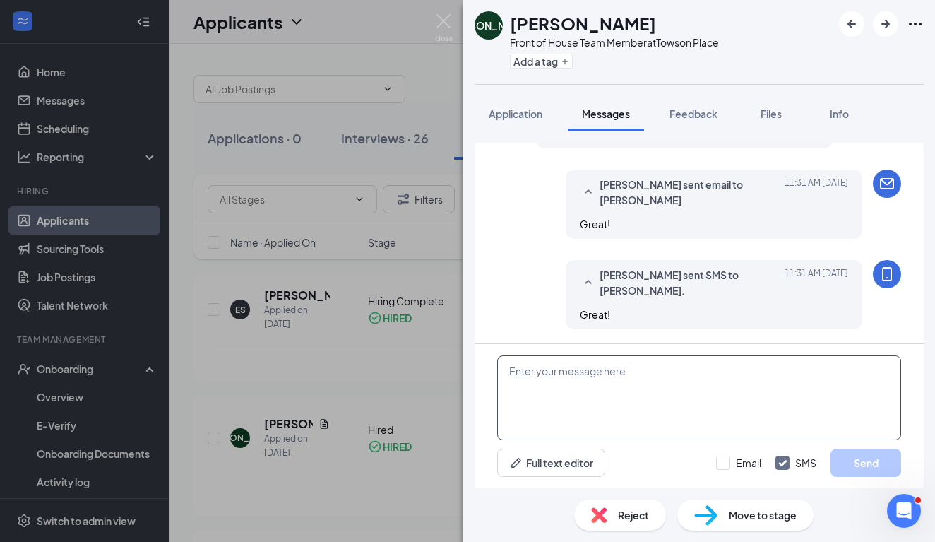
click at [576, 390] on textarea at bounding box center [699, 397] width 404 height 85
type textarea "J"
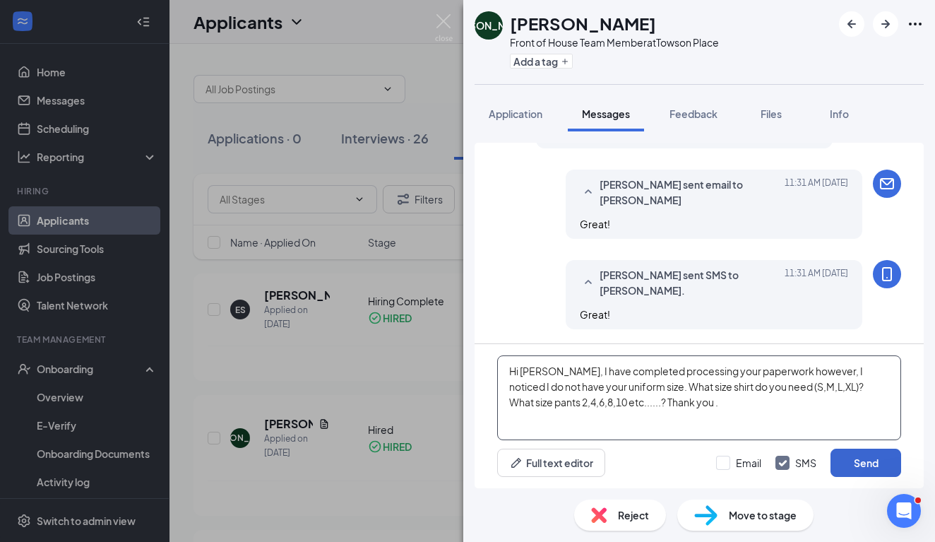
type textarea "Hi [PERSON_NAME], I have completed processing your paperwork however, I noticed…"
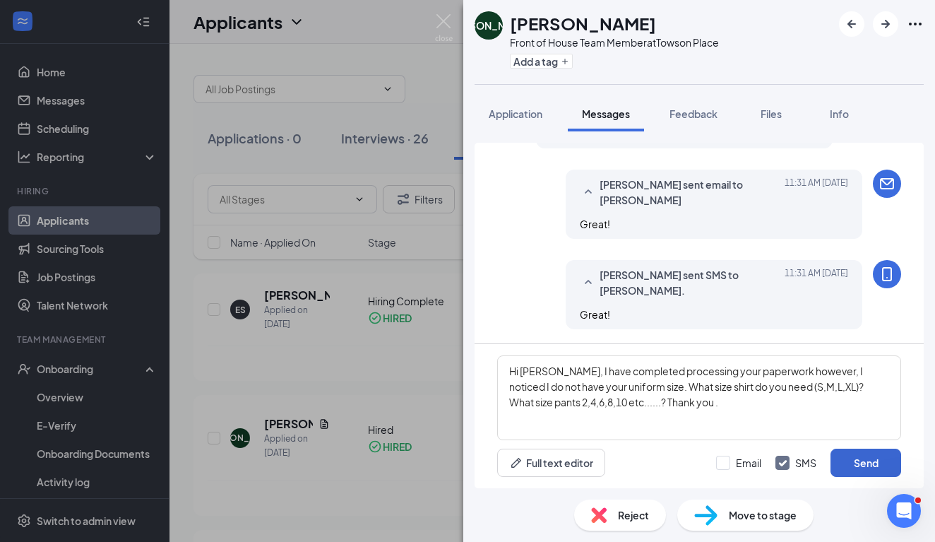
click at [858, 460] on button "Send" at bounding box center [866, 462] width 71 height 28
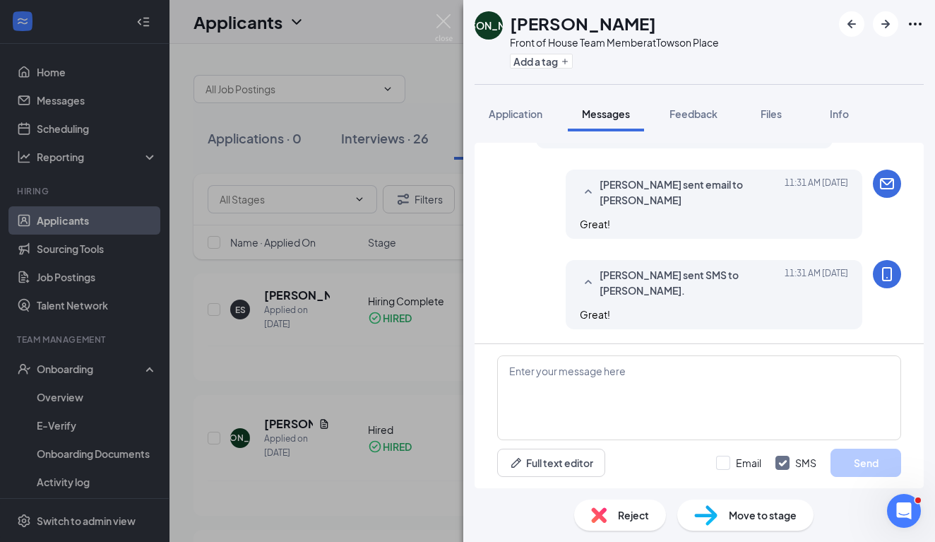
scroll to position [951, 0]
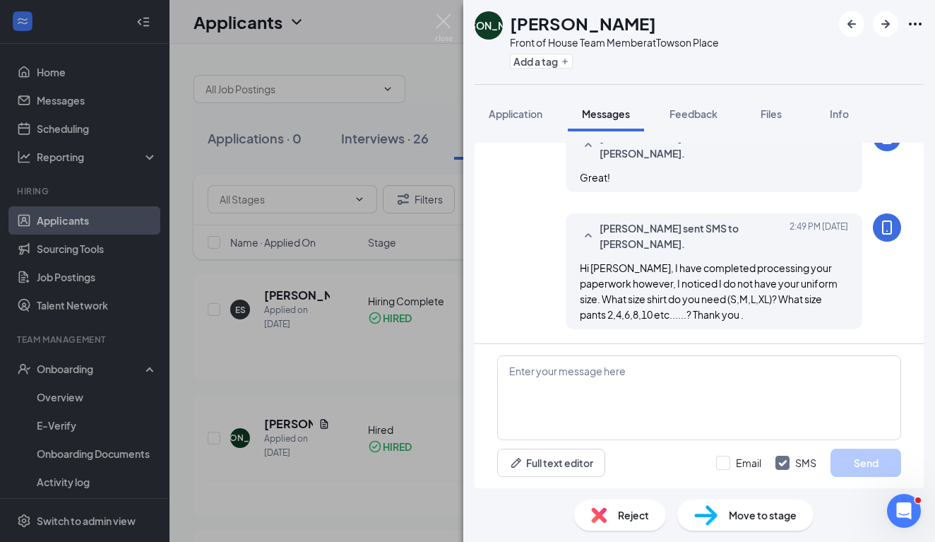
click at [47, 362] on div "[PERSON_NAME] [PERSON_NAME] Front of House Team Member at [GEOGRAPHIC_DATA] Add…" at bounding box center [467, 271] width 935 height 542
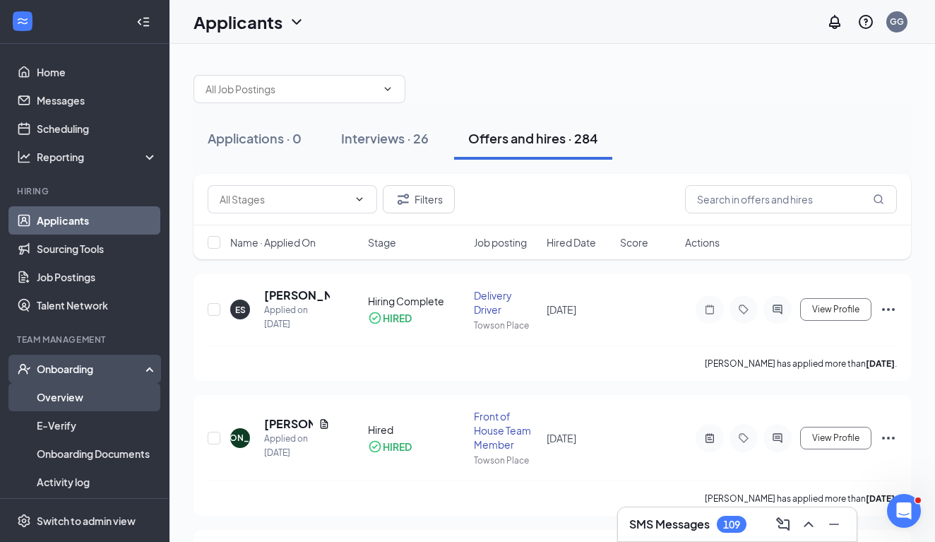
click at [45, 400] on link "Overview" at bounding box center [97, 397] width 121 height 28
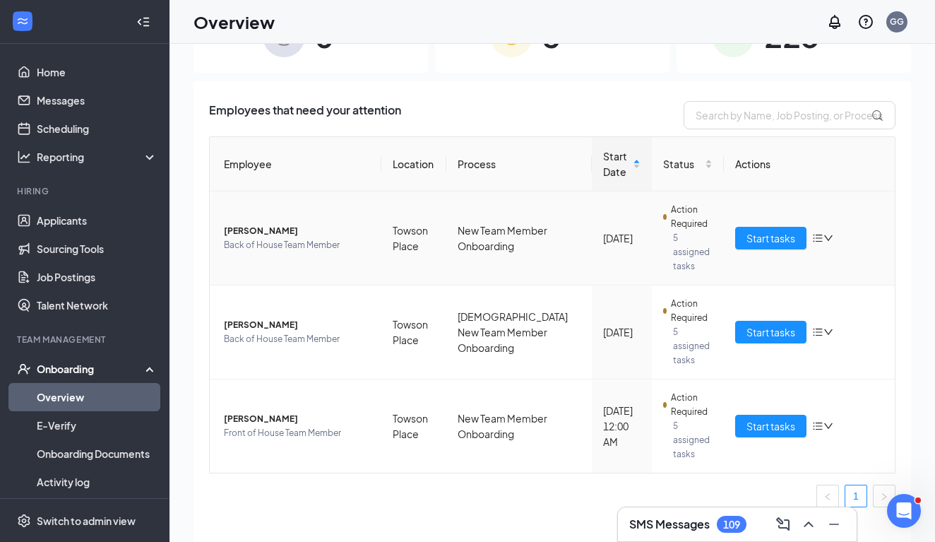
scroll to position [21, 0]
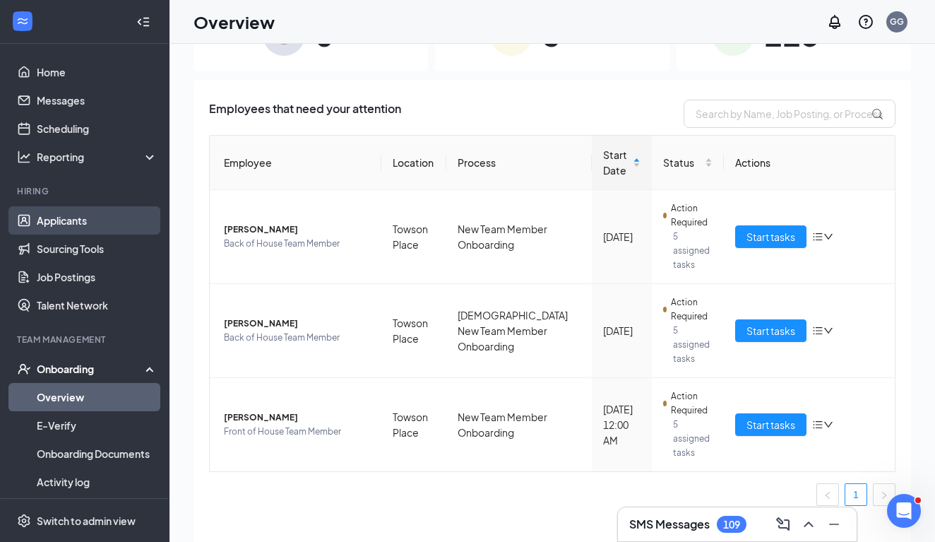
click at [64, 220] on link "Applicants" at bounding box center [97, 220] width 121 height 28
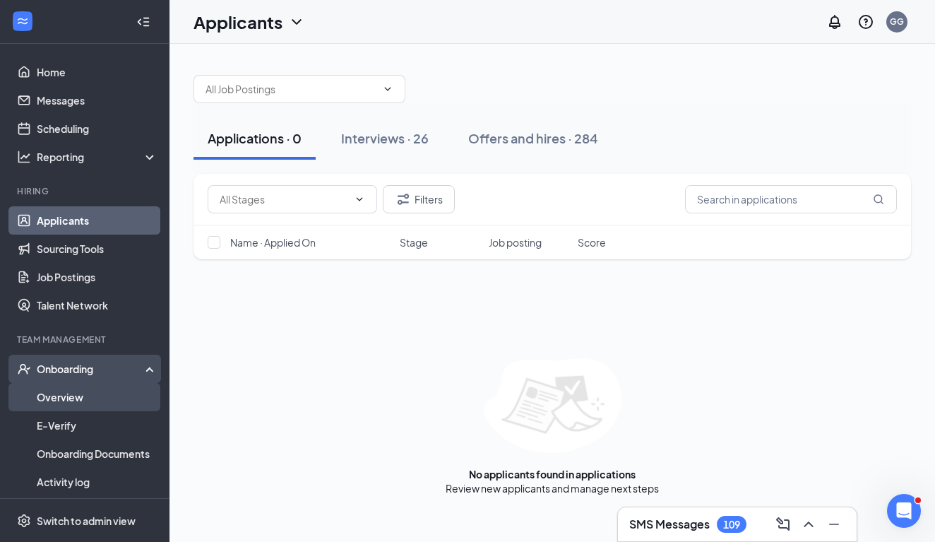
click at [52, 396] on link "Overview" at bounding box center [97, 397] width 121 height 28
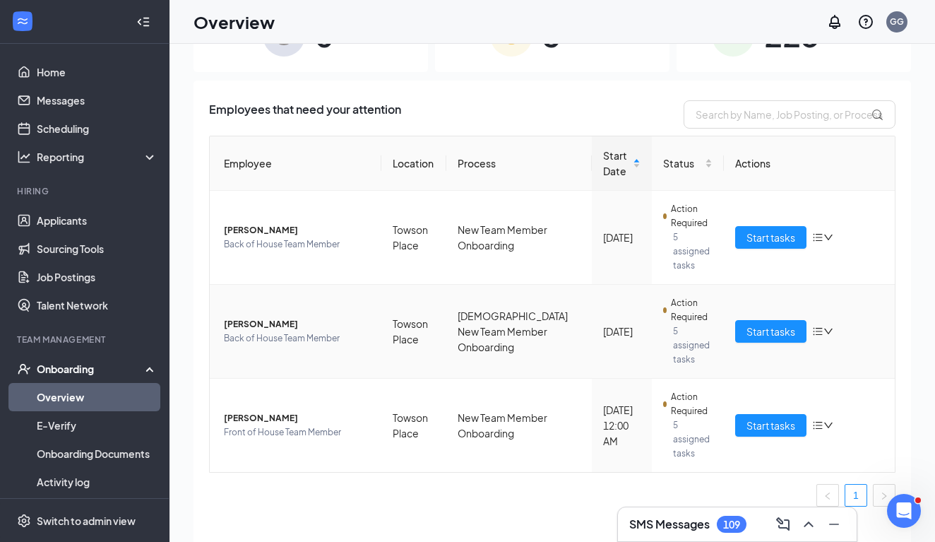
scroll to position [14, 0]
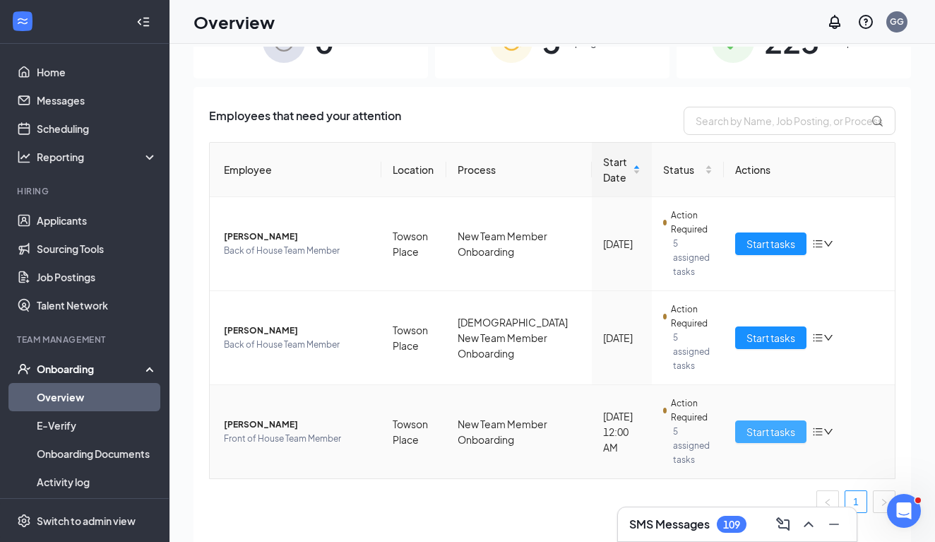
click at [765, 435] on span "Start tasks" at bounding box center [771, 432] width 49 height 16
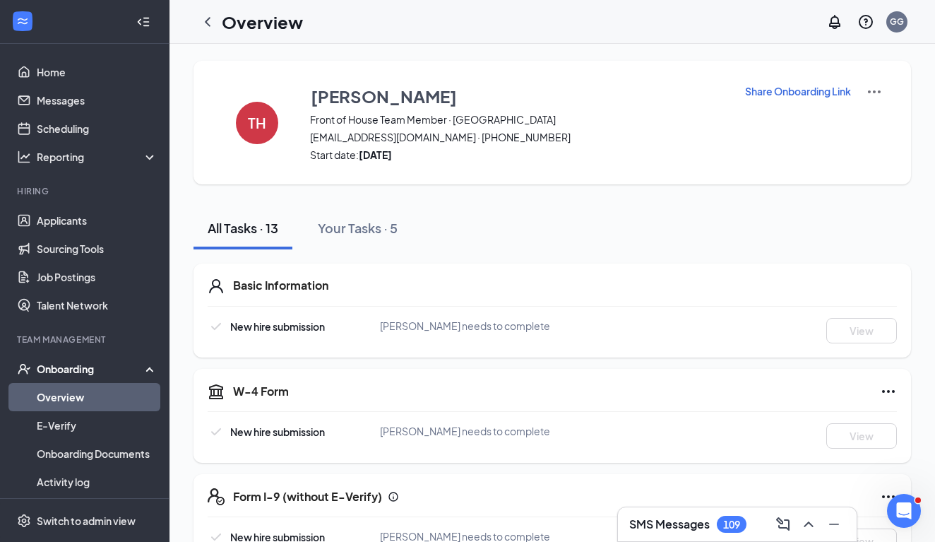
click at [54, 394] on link "Overview" at bounding box center [97, 397] width 121 height 28
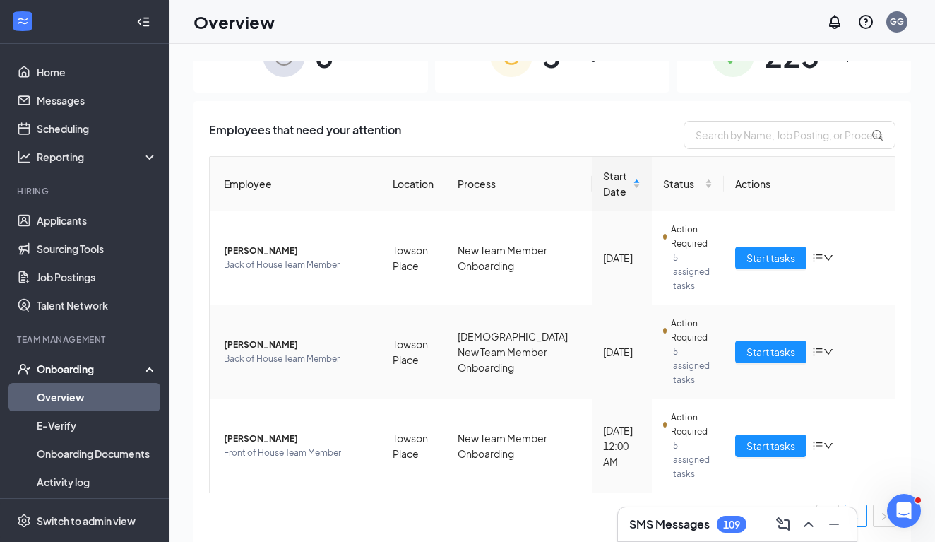
scroll to position [42, 0]
click at [751, 361] on button "Start tasks" at bounding box center [770, 351] width 71 height 23
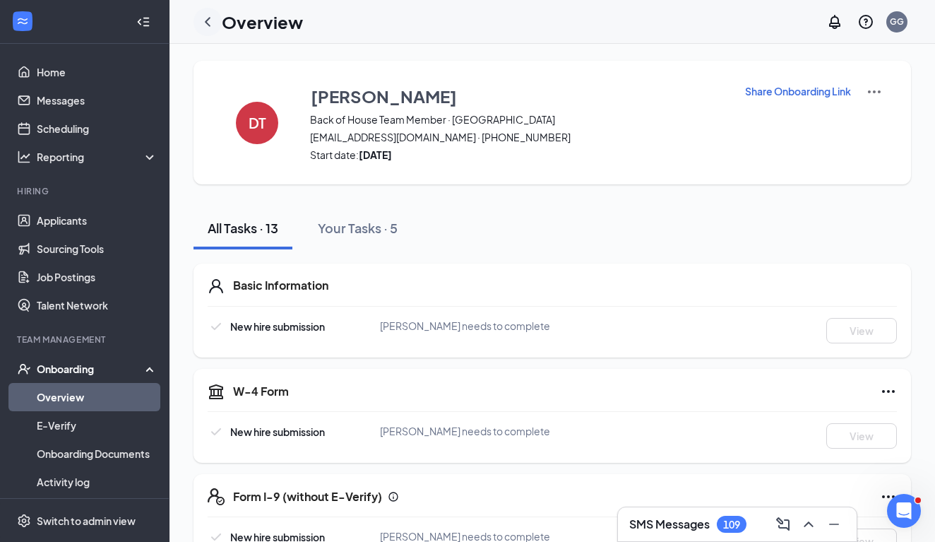
click at [207, 25] on icon "ChevronLeft" at bounding box center [207, 21] width 17 height 17
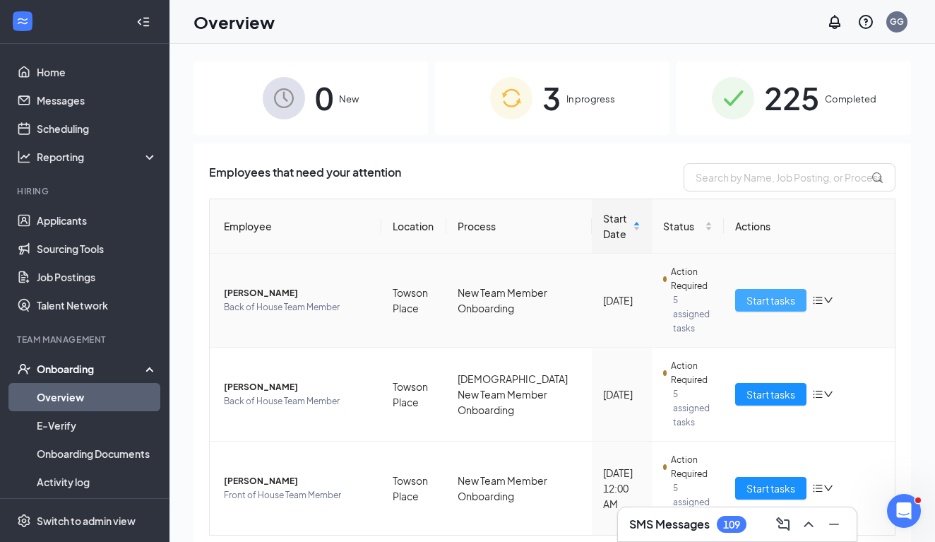
click at [789, 297] on span "Start tasks" at bounding box center [771, 300] width 49 height 16
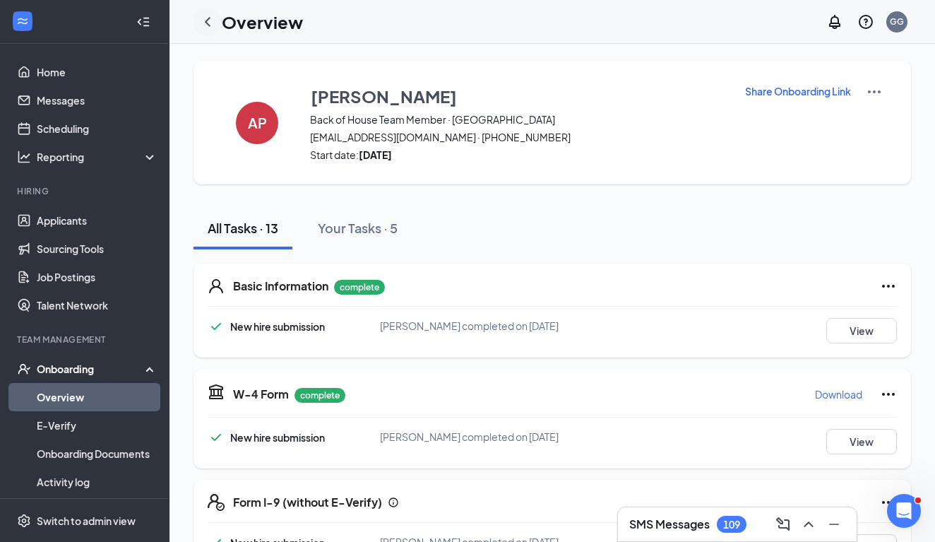
click at [204, 26] on icon "ChevronLeft" at bounding box center [207, 21] width 17 height 17
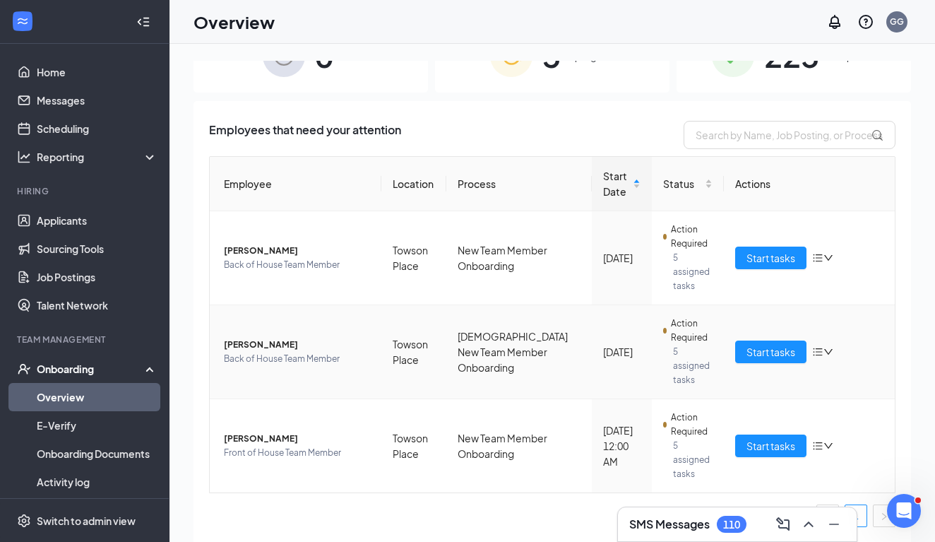
scroll to position [42, 0]
click at [52, 228] on link "Applicants" at bounding box center [97, 220] width 121 height 28
